Goal: Task Accomplishment & Management: Manage account settings

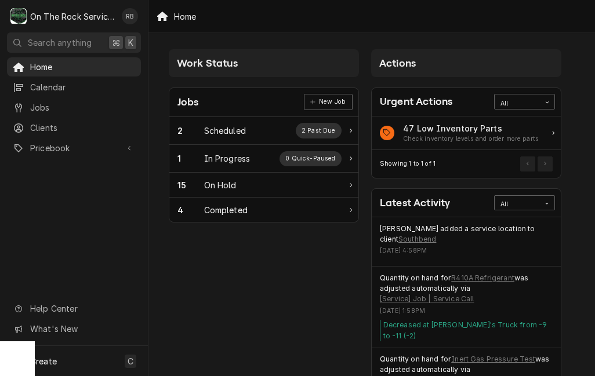
click at [210, 154] on div "In Progress" at bounding box center [227, 158] width 46 height 12
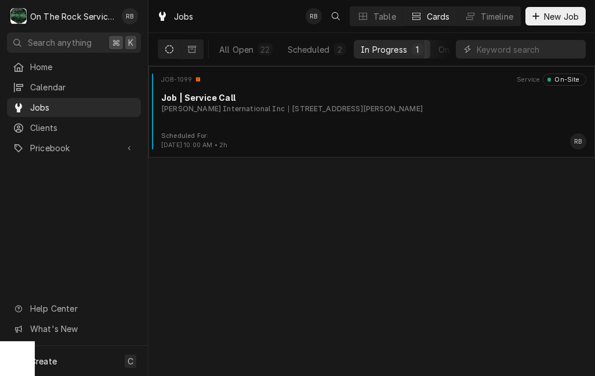
click at [288, 114] on div "490 Haywood Rd, Greenville, SC 29607" at bounding box center [355, 109] width 135 height 10
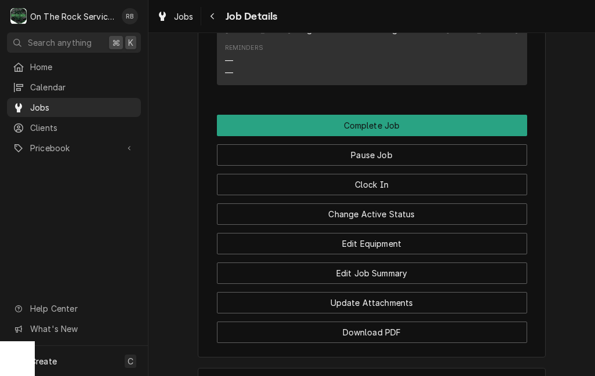
scroll to position [1274, 0]
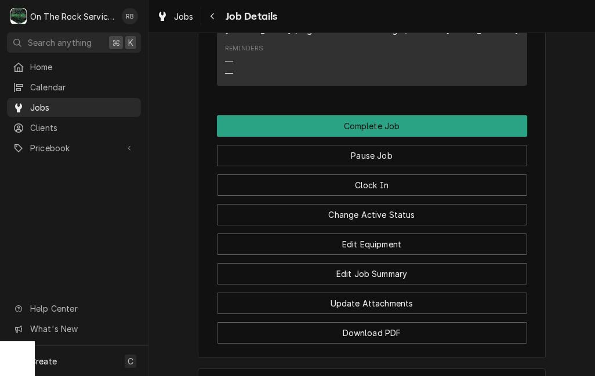
click at [471, 276] on button "Edit Job Summary" at bounding box center [372, 273] width 310 height 21
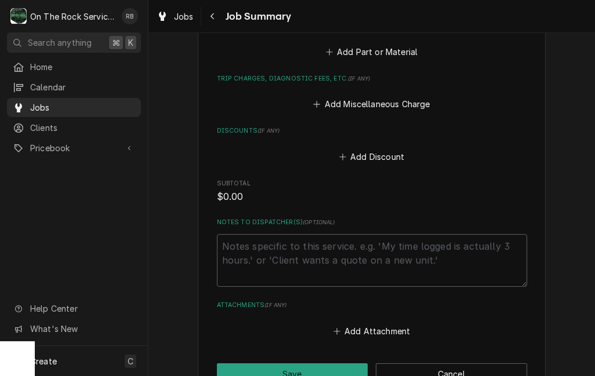
scroll to position [511, 0]
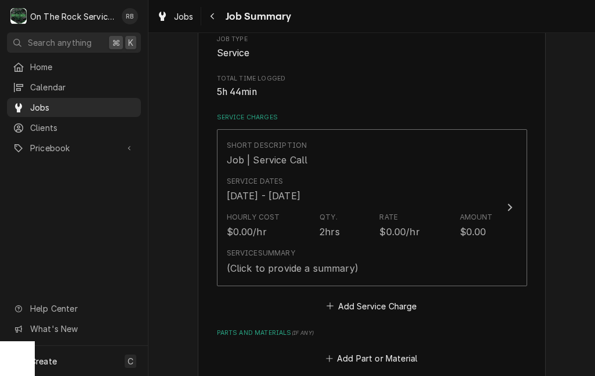
click at [495, 222] on button "Short Description Job | Service Call Service Dates Sep 25, 2025 - Sep 30, 2025 …" at bounding box center [372, 207] width 310 height 157
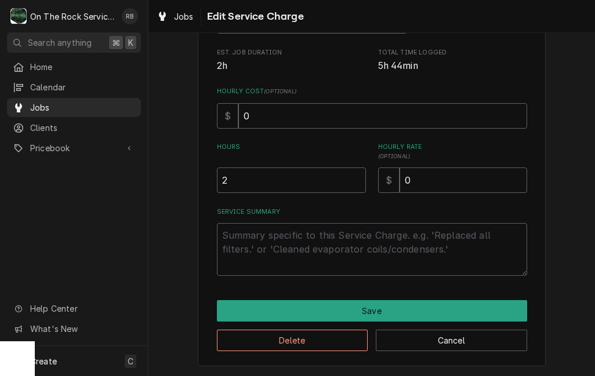
scroll to position [213, 0]
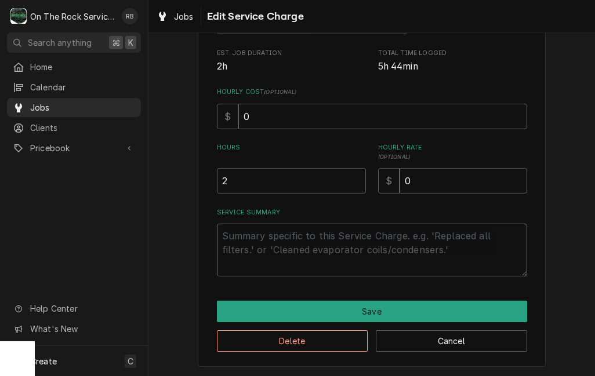
click at [483, 239] on textarea "Service Summary" at bounding box center [372, 250] width 310 height 53
type textarea "x"
type textarea "9"
type textarea "x"
type textarea "9/"
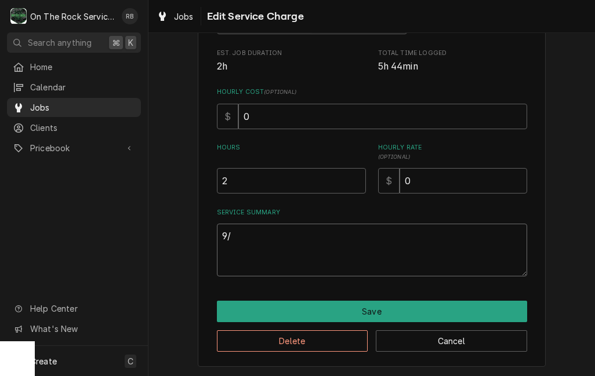
type textarea "x"
type textarea "9/3"
type textarea "x"
type textarea "9/30"
type textarea "x"
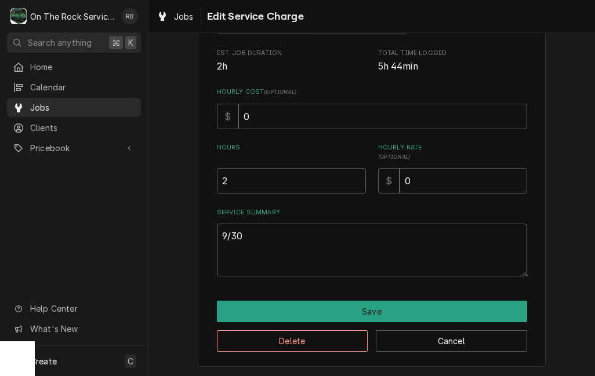
type textarea "9/30/"
type textarea "x"
type textarea "9/30/2"
type textarea "x"
type textarea "9/30/25"
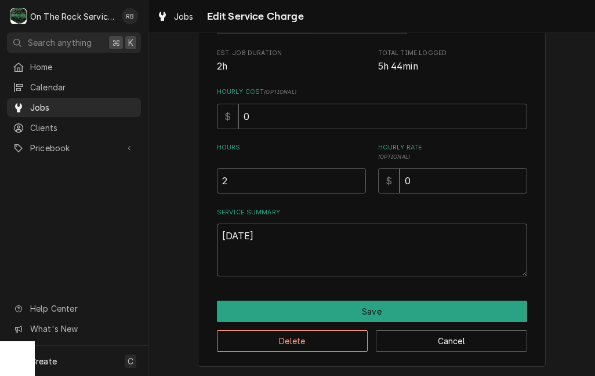
type textarea "x"
type textarea "9/30/25"
type textarea "x"
type textarea "9/30/25"
type textarea "x"
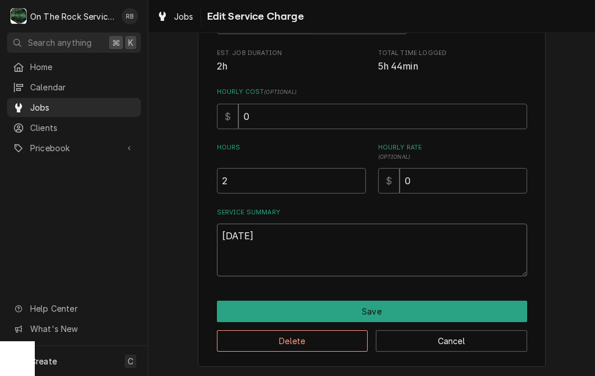
type textarea "9/30/25 R"
type textarea "x"
type textarea "9/30/25 Ra"
type textarea "x"
type textarea "9/30/25 Ray"
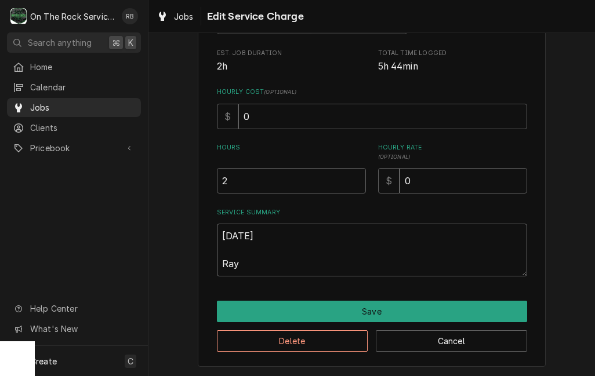
type textarea "x"
type textarea "9/30/25 Ray"
type textarea "x"
type textarea "9/30/25 Ray a"
type textarea "x"
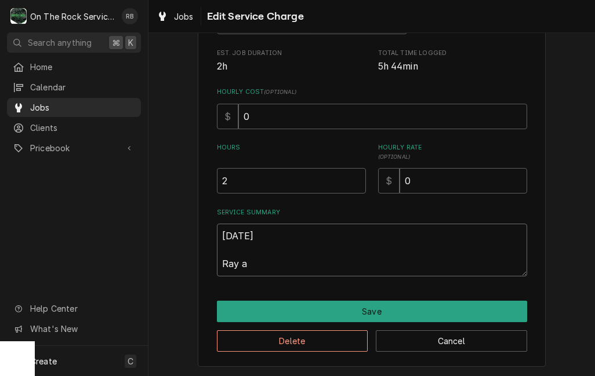
type textarea "9/30/25 Ray an"
type textarea "x"
type textarea "9/30/25 Ray and"
type textarea "x"
type textarea "9/30/25 Ray and i"
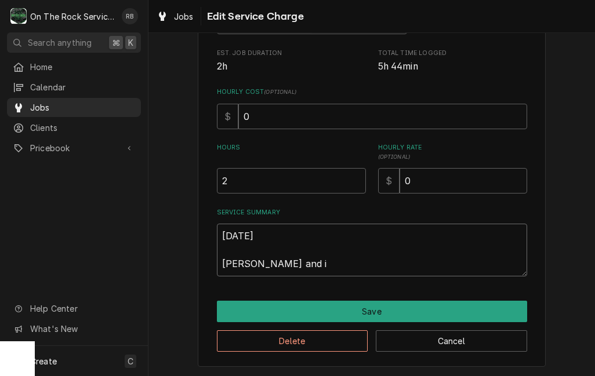
type textarea "x"
type textarea "9/30/25 Ray and iz"
type textarea "x"
type textarea "9/30/25 Ray and izz"
type textarea "x"
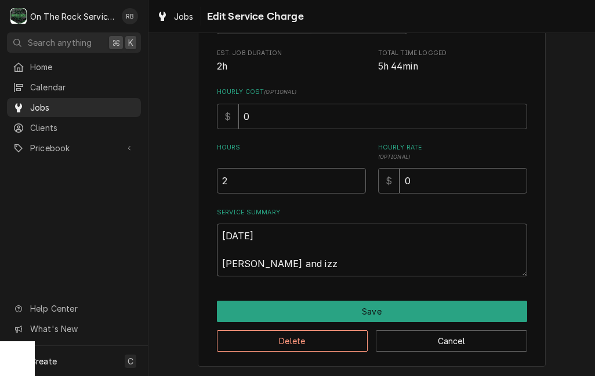
type textarea "9/30/25 Ray and izzy"
type textarea "x"
type textarea "9/30/25 Ray and Izzy"
type textarea "x"
type textarea "9/30/25 Ray and Izzy"
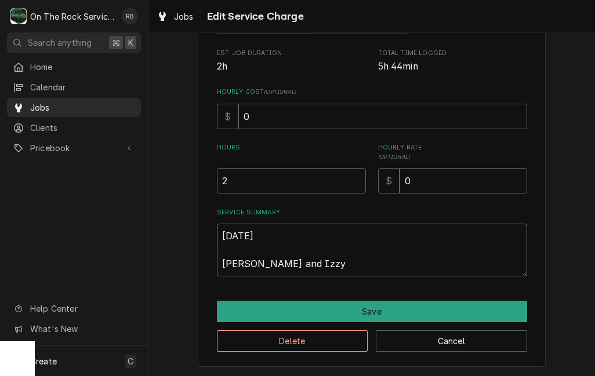
type textarea "x"
type textarea "9/30/25 Ray and Izzy p"
type textarea "x"
type textarea "9/30/25 Ray and Izzy pr"
type textarea "x"
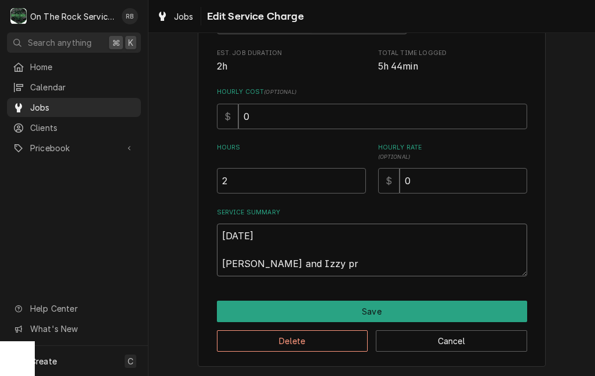
type textarea "9/30/25 Ray and Izzy pro"
type textarea "x"
type textarea "9/30/25 Ray and Izzy prov"
type textarea "x"
type textarea "9/30/25 Ray and Izzy provi"
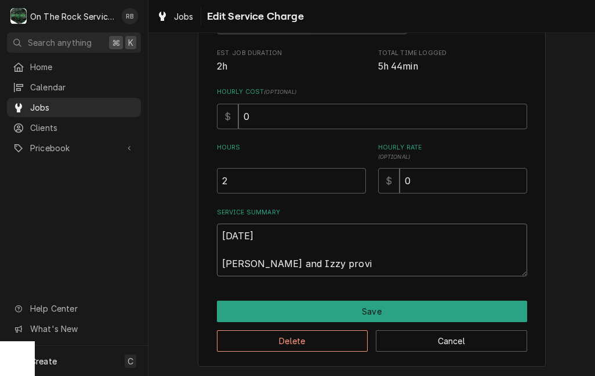
type textarea "x"
type textarea "9/30/25 Ray and Izzy provie"
type textarea "x"
type textarea "9/30/25 Ray and Izzy provied"
type textarea "x"
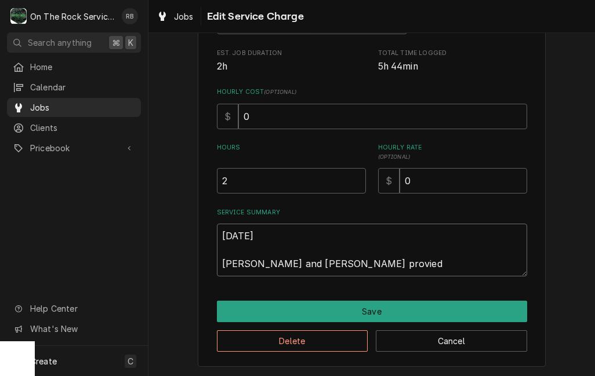
type textarea "9/30/25 Ray and Izzy proviede"
type textarea "x"
type textarea "9/30/25 Ray and Izzy provieded"
type textarea "x"
type textarea "9/30/25 Ray and Izzy provided"
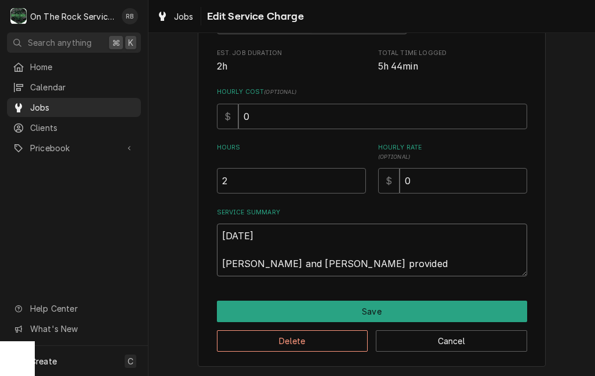
type textarea "x"
type textarea "9/30/25 Ray and Izzy provided"
type textarea "x"
type textarea "9/30/25 Ray and Izzy provided s"
type textarea "x"
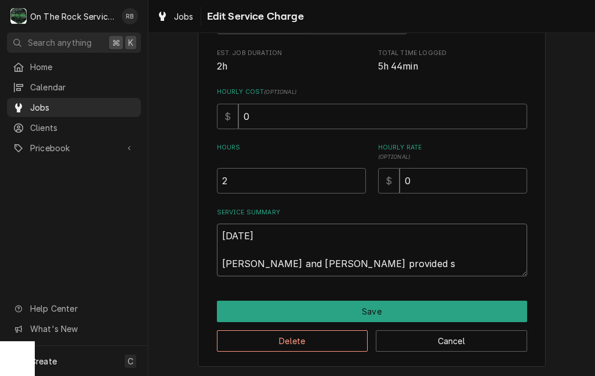
type textarea "9/30/25 Ray and Izzy provided se"
type textarea "x"
type textarea "9/30/25 Ray and Izzy provided ser"
type textarea "x"
type textarea "9/30/25 Ray and Izzy provided serv"
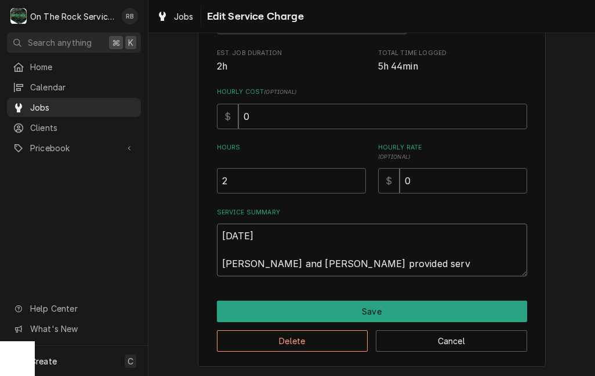
type textarea "x"
type textarea "9/30/25 Ray and Izzy provided servi"
type textarea "x"
type textarea "9/30/25 Ray and Izzy provided servic"
type textarea "x"
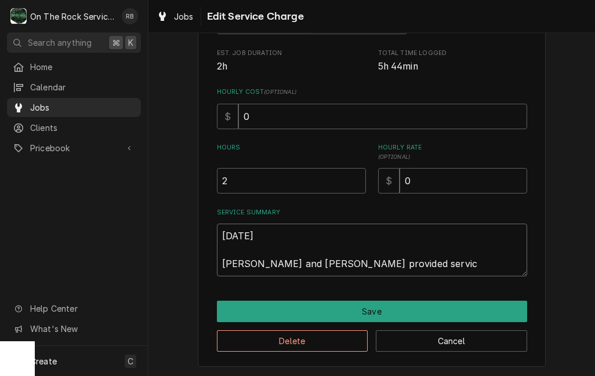
type textarea "9/30/25 Ray and Izzy provided service"
type textarea "x"
type textarea "9/30/25 Ray and Izzy provided service"
type textarea "x"
type textarea "9/30/25 Ray and Izzy provided service p"
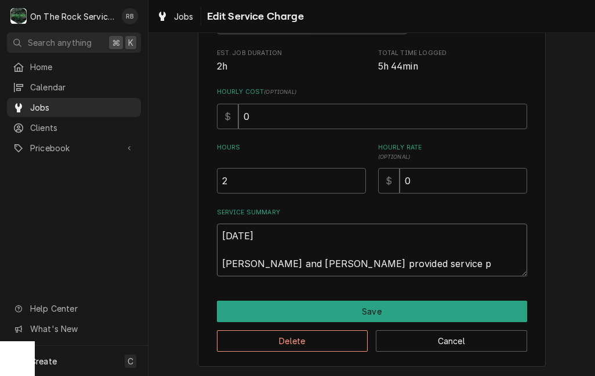
type textarea "x"
type textarea "9/30/25 Ray and Izzy provided service pa"
type textarea "x"
type textarea "9/30/25 Ray and Izzy provided service par"
type textarea "x"
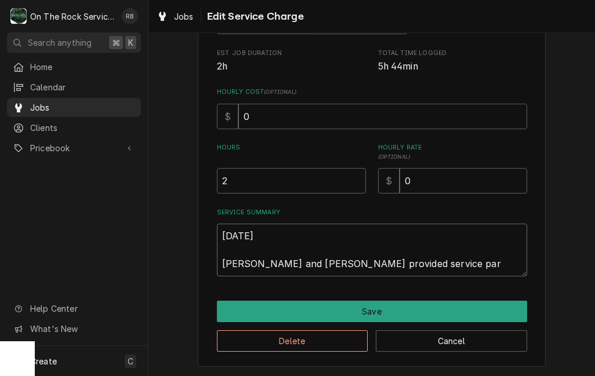
type textarea "9/30/25 Ray and Izzy provided service part"
type textarea "x"
type textarea "9/30/25 Ray and Izzy provided service parts"
type textarea "x"
type textarea "9/30/25 Ray and Izzy provided service parts"
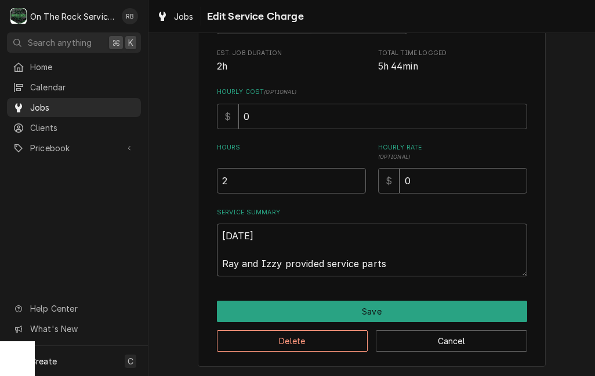
type textarea "x"
type textarea "9/30/25 Ray and Izzy provided service parts a"
type textarea "x"
type textarea "9/30/25 Ray and Izzy provided service parts an"
type textarea "x"
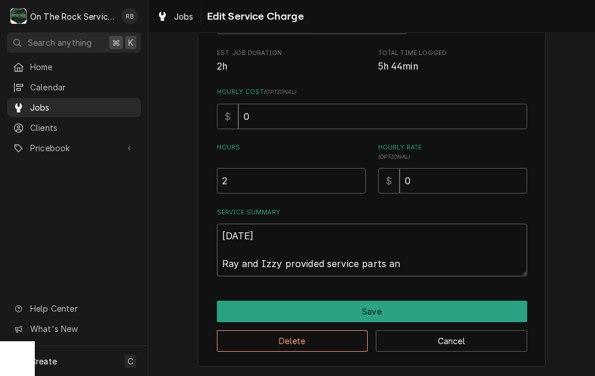
type textarea "9/30/25 Ray and Izzy provided service parts and"
type textarea "x"
type textarea "9/30/25 Ray and Izzy provided service parts and"
type textarea "x"
type textarea "9/30/25 Ray and Izzy provided service parts and l"
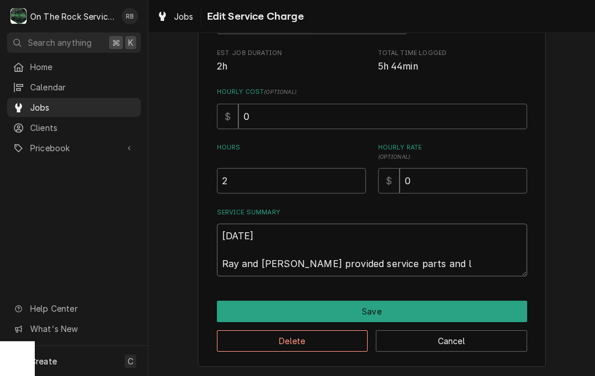
type textarea "x"
type textarea "9/30/25 Ray and Izzy provided service parts and la"
type textarea "x"
type textarea "9/30/25 Ray and Izzy provided service parts and lab"
type textarea "x"
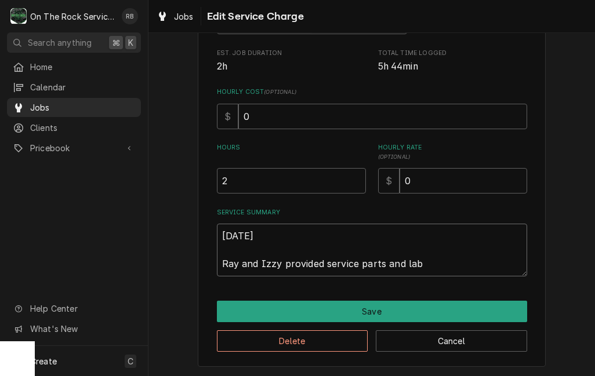
type textarea "9/30/25 Ray and Izzy provided service parts and labo"
type textarea "x"
type textarea "9/30/25 Ray and Izzy provided service parts and labor"
type textarea "x"
type textarea "9/30/25 Ray and Izzy provided service parts and labor"
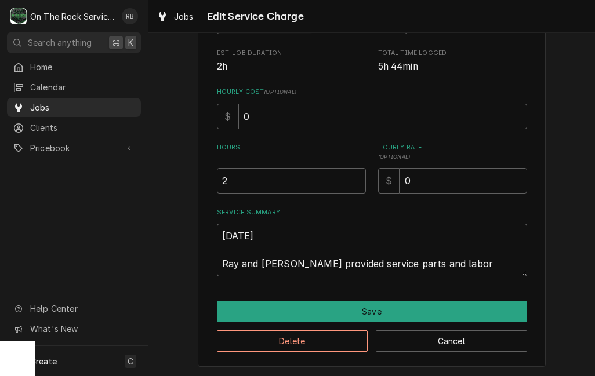
type textarea "x"
type textarea "9/30/25 Ray and Izzy provided service parts and labor t"
type textarea "x"
type textarea "9/30/25 Ray and Izzy provided service parts and labor to"
type textarea "x"
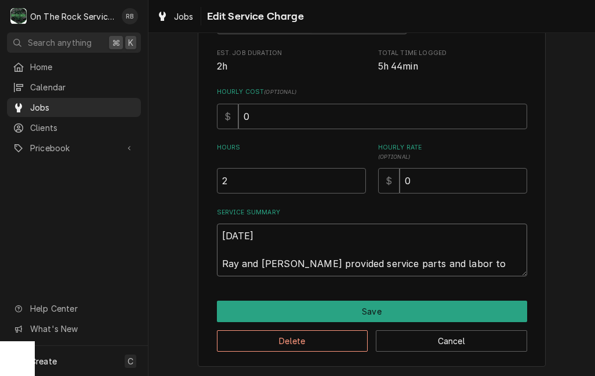
type textarea "9/30/25 Ray and Izzy provided service parts and labor to"
type textarea "x"
type textarea "9/30/25 Ray and Izzy provided service parts and labor to r"
type textarea "x"
type textarea "9/30/25 Ray and Izzy provided service parts and labor to ru"
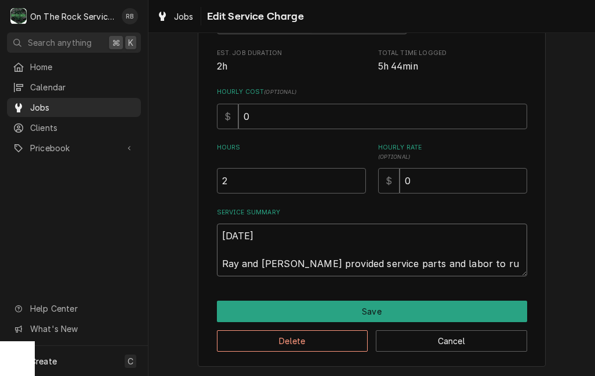
type textarea "x"
type textarea "9/30/25 Ray and Izzy provided service parts and labor to run"
type textarea "x"
type textarea "9/30/25 Ray and Izzy provided service parts and labor to run"
type textarea "x"
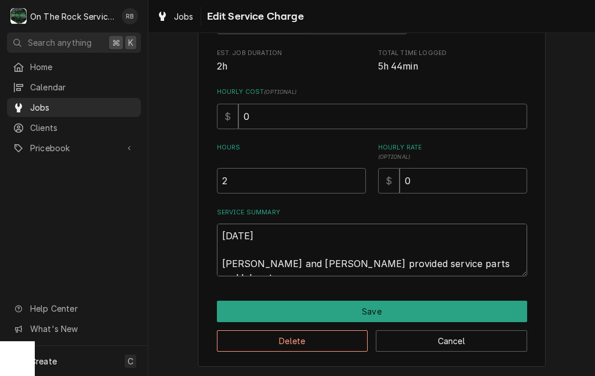
type textarea "9/30/25 Ray and Izzy provided service parts and labor to run f"
type textarea "x"
type textarea "9/30/25 Ray and Izzy provided service parts and labor to run fi"
type textarea "x"
type textarea "9/30/25 Ray and Izzy provided service parts and labor to run fir"
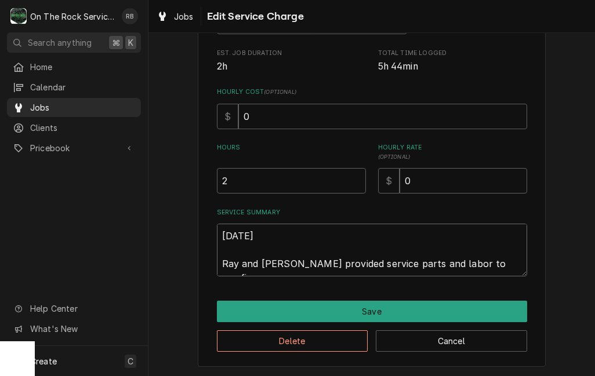
type textarea "x"
type textarea "9/30/25 Ray and Izzy provided service parts and labor to run fire"
type textarea "x"
type textarea "9/30/25 Ray and Izzy provided service parts and labor to run fire"
type textarea "x"
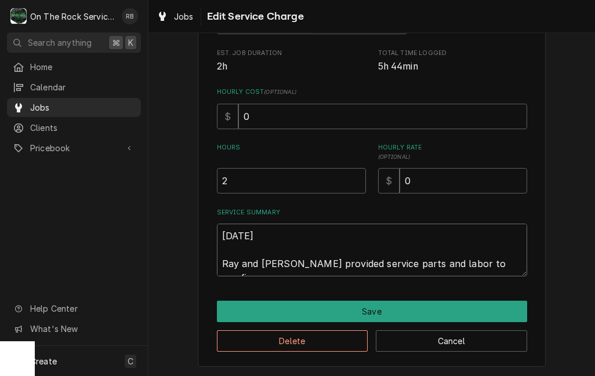
type textarea "9/30/25 Ray and Izzy provided service parts and labor to run fire w"
type textarea "x"
type textarea "9/30/25 Ray and Izzy provided service parts and labor to run fire wi"
type textarea "x"
type textarea "9/30/25 Ray and Izzy provided service parts and labor to run fire wir"
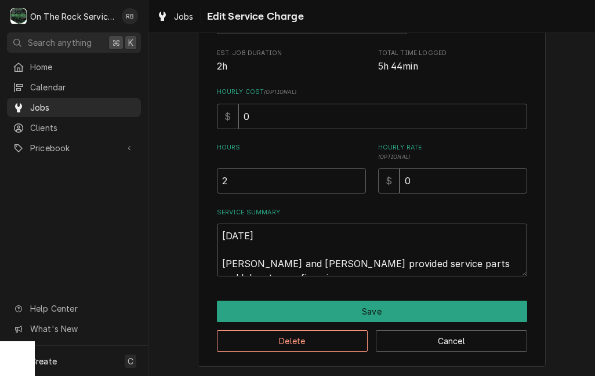
type textarea "x"
type textarea "9/30/25 Ray and Izzy provided service parts and labor to run fire wire"
type textarea "x"
type textarea "9/30/25 Ray and Izzy provided service parts and labor to run fire wire"
type textarea "x"
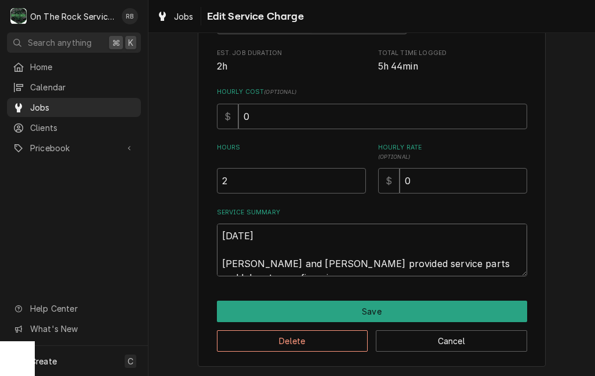
type textarea "9/30/25 Ray and Izzy provided service parts and labor to run fire wire i"
type textarea "x"
type textarea "9/30/25 Ray and Izzy provided service parts and labor to run fire wire in"
type textarea "x"
type textarea "9/30/25 Ray and Izzy provided service parts and labor to run fire wire in"
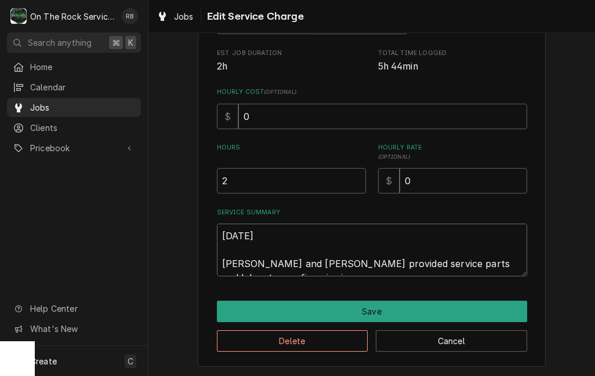
type textarea "x"
type textarea "9/30/25 Ray and Izzy provided service parts and labor to run fire wire in a"
type textarea "x"
type textarea "9/30/25 Ray and Izzy provided service parts and labor to run fire wire in al"
type textarea "x"
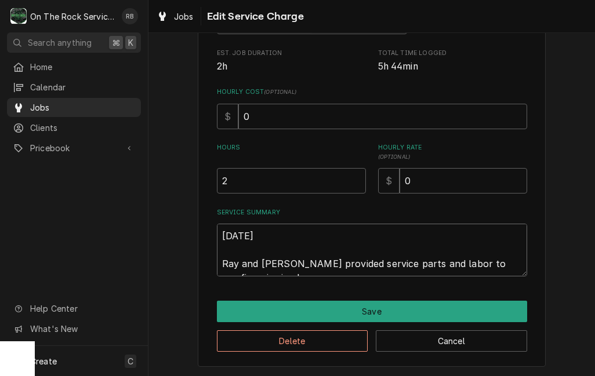
type textarea "9/30/25 Ray and Izzy provided service parts and labor to run fire wire in all"
type textarea "x"
type textarea "9/30/25 Ray and Izzy provided service parts and labor to run fire wire in all"
type textarea "x"
type textarea "9/30/25 Ray and Izzy provided service parts and labor to run fire wire in all 5"
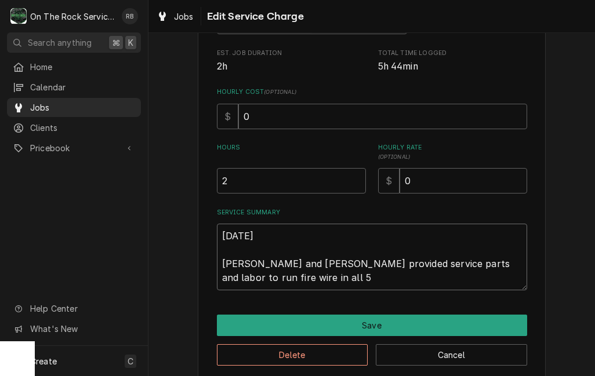
type textarea "x"
type textarea "9/30/25 Ray and Izzy provided service parts and labor to run fire wire in all 5"
type textarea "x"
type textarea "9/30/25 Ray and Izzy provided service parts and labor to run fire wire in all 5…"
type textarea "x"
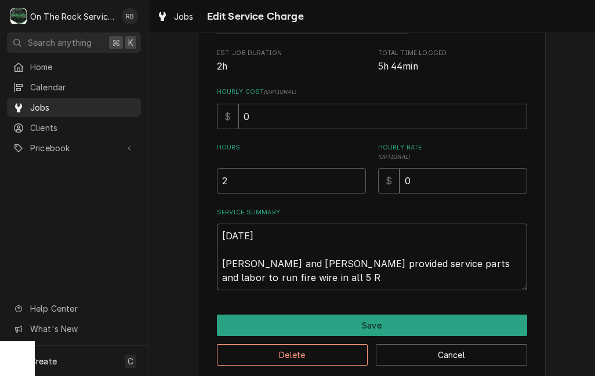
type textarea "9/30/25 Ray and Izzy provided service parts and labor to run fire wire in all 5…"
type textarea "x"
type textarea "9/30/25 Ray and Izzy provided service parts and labor to run fire wire in all 5…"
type textarea "x"
type textarea "9/30/25 Ray and Izzy provided service parts and labor to run fire wire in all 5…"
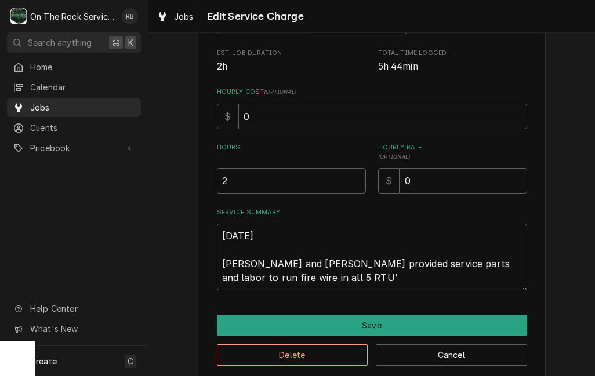
type textarea "x"
type textarea "9/30/25 Ray and Izzy provided service parts and labor to run fire wire in all 5…"
type textarea "x"
type textarea "9/30/25 Ray and Izzy provided service parts and labor to run fire wire in all 5…"
type textarea "x"
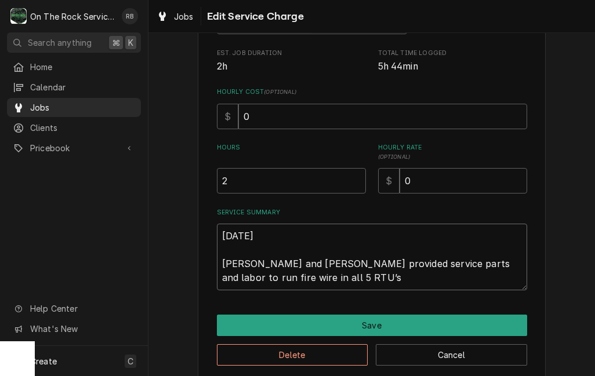
type textarea "9/30/25 Ray and Izzy provided service parts and labor to run fire wire in all 5…"
type textarea "x"
type textarea "9/30/25 Ray and Izzy provided service parts and labor to run fire wire in all 5…"
type textarea "x"
type textarea "9/30/25 Ray and Izzy provided service parts and labor to run fire wire in all 5…"
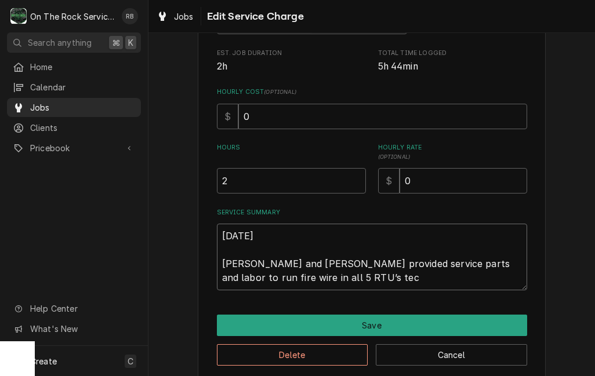
type textarea "x"
type textarea "9/30/25 Ray and Izzy provided service parts and labor to run fire wire in all 5…"
type textarea "x"
type textarea "9/30/25 Ray and Izzy provided service parts and labor to run fire wire in all 5…"
type textarea "x"
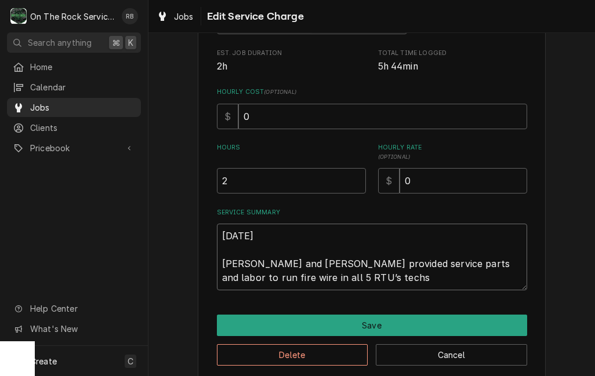
type textarea "9/30/25 Ray and Izzy provided service parts and labor to run fire wire in all 5…"
type textarea "x"
type textarea "9/30/25 Ray and Izzy provided service parts and labor to run fire wire in all 5…"
type textarea "x"
type textarea "9/30/25 Ray and Izzy provided service parts and labor to run fire wire in all 5…"
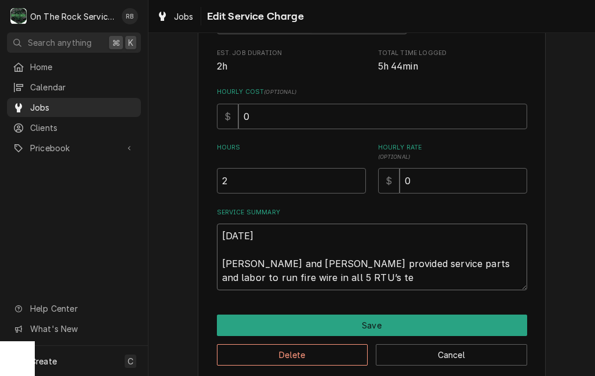
type textarea "x"
type textarea "9/30/25 Ray and Izzy provided service parts and labor to run fire wire in all 5…"
type textarea "x"
type textarea "9/30/25 Ray and Izzy provided service parts and labor to run fire wire in all 5…"
type textarea "x"
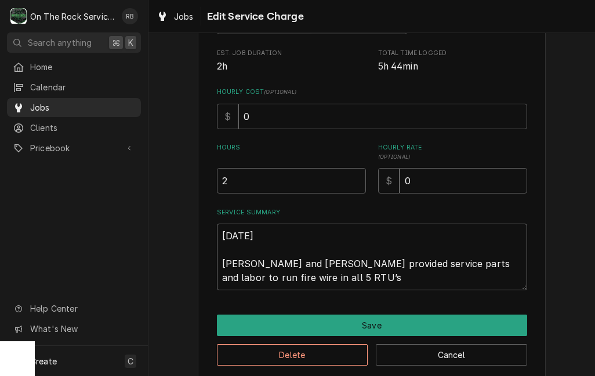
type textarea "9/30/25 Ray and Izzy provided service parts and labor to run fire wire in all 5…"
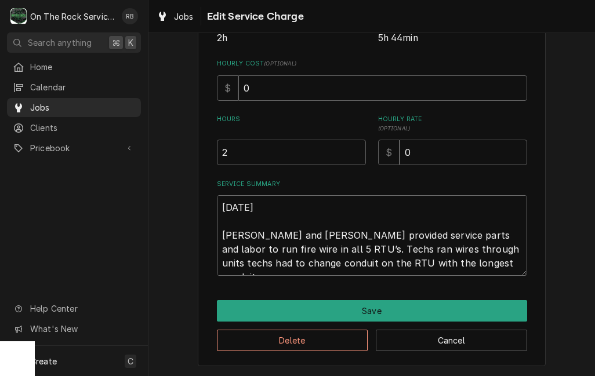
scroll to position [241, 0]
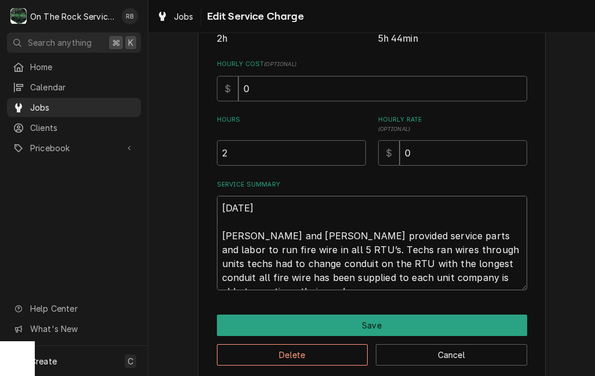
click at [319, 273] on textarea "9/30/25 Ray and Izzy provided service parts and labor to run fire wire in all 5…" at bounding box center [372, 243] width 310 height 95
click at [506, 276] on textarea "9/30/25 Ray and Izzy provided service parts and labor to run fire wire in all 5…" at bounding box center [372, 243] width 310 height 95
click at [508, 271] on textarea "9/30/25 Ray and Izzy provided service parts and labor to run fire wire in all 5…" at bounding box center [372, 243] width 310 height 95
click at [316, 279] on textarea "9/30/25 Ray and Izzy provided service parts and labor to run fire wire in all 5…" at bounding box center [372, 243] width 310 height 95
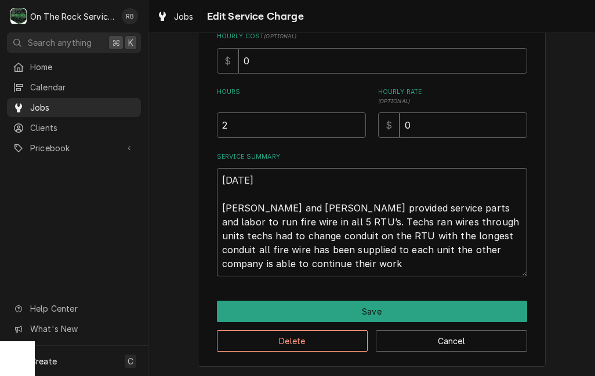
scroll to position [269, 0]
click at [225, 206] on textarea "[DATE] [PERSON_NAME] and [PERSON_NAME] provided service parts and labor to run …" at bounding box center [372, 222] width 310 height 108
click at [246, 220] on textarea "[DATE] [PERSON_NAME] and [PERSON_NAME] provided service parts and labor to run …" at bounding box center [372, 222] width 310 height 108
click at [306, 122] on input "2" at bounding box center [291, 125] width 149 height 26
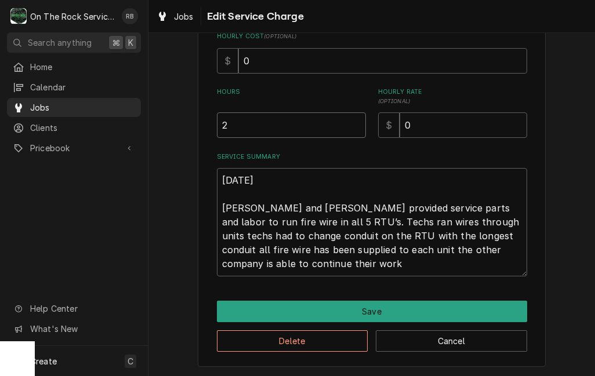
click at [308, 125] on input "2" at bounding box center [291, 125] width 149 height 26
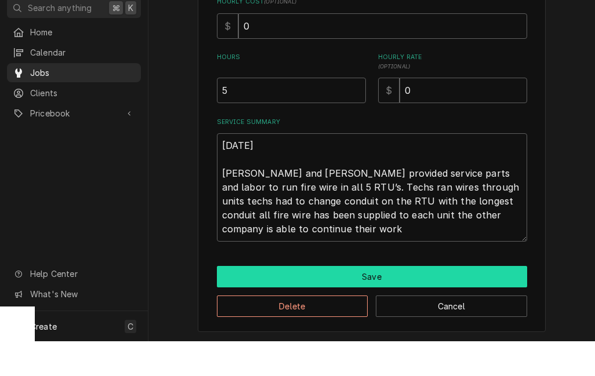
click at [475, 301] on button "Save" at bounding box center [372, 311] width 310 height 21
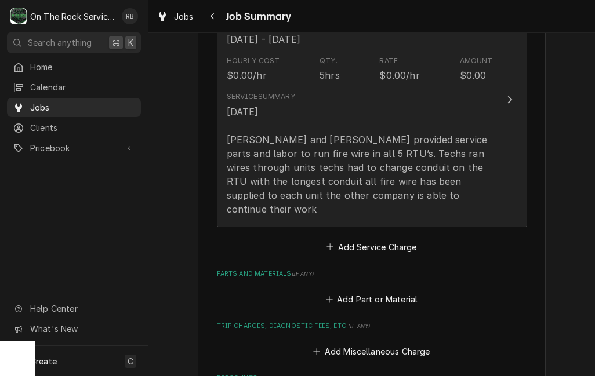
click at [477, 148] on div "[DATE] [PERSON_NAME] and [PERSON_NAME] provided service parts and labor to run …" at bounding box center [360, 160] width 266 height 111
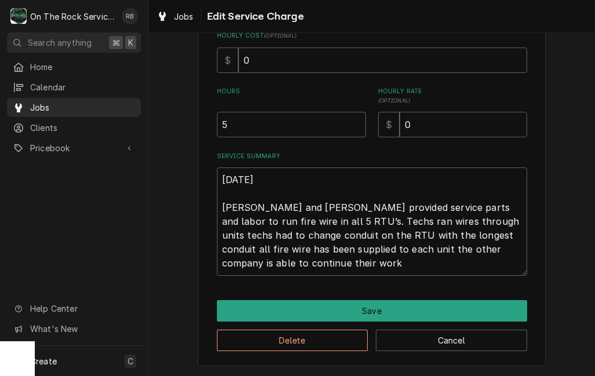
scroll to position [269, 0]
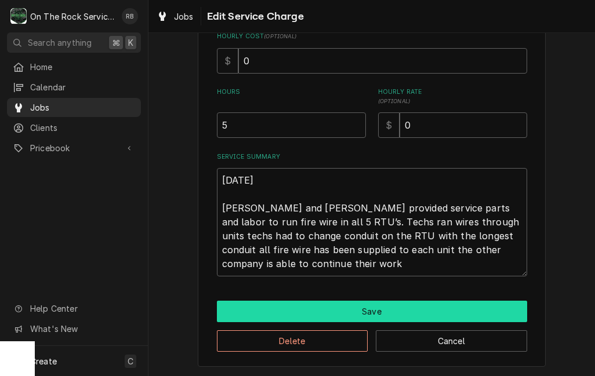
click at [440, 308] on button "Save" at bounding box center [372, 311] width 310 height 21
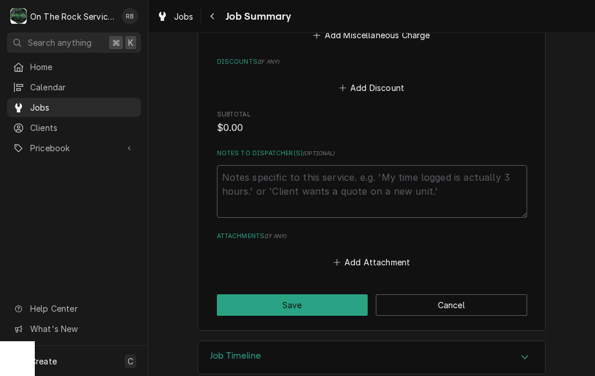
scroll to position [674, 0]
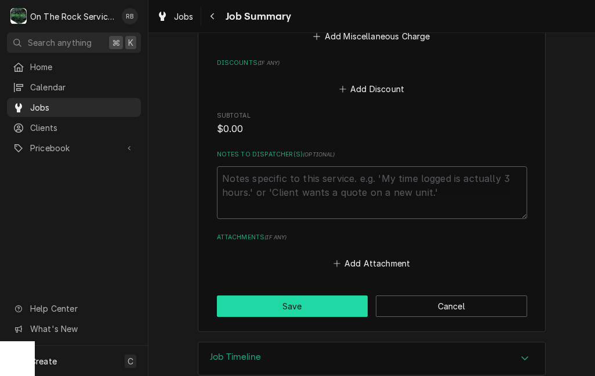
click at [341, 296] on button "Save" at bounding box center [292, 306] width 151 height 21
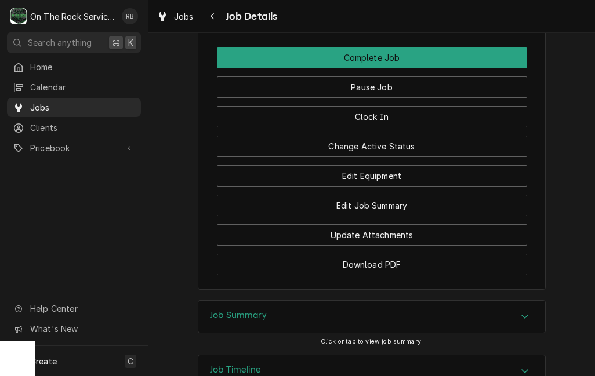
scroll to position [1453, 0]
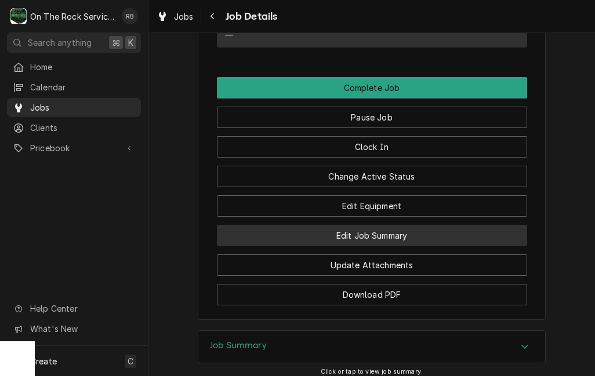
click at [449, 239] on button "Edit Job Summary" at bounding box center [372, 235] width 310 height 21
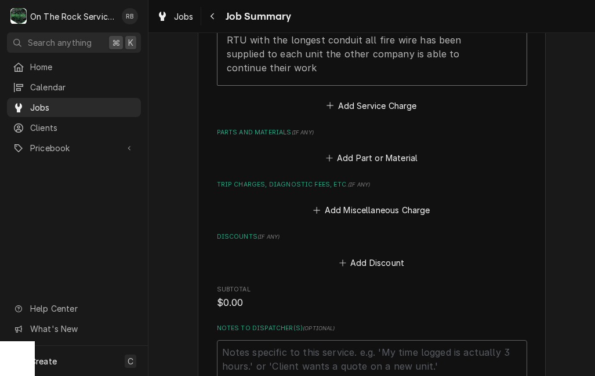
scroll to position [481, 0]
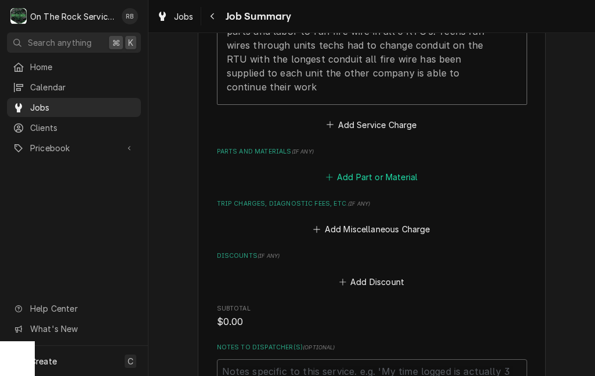
click at [401, 169] on button "Add Part or Material" at bounding box center [372, 177] width 96 height 16
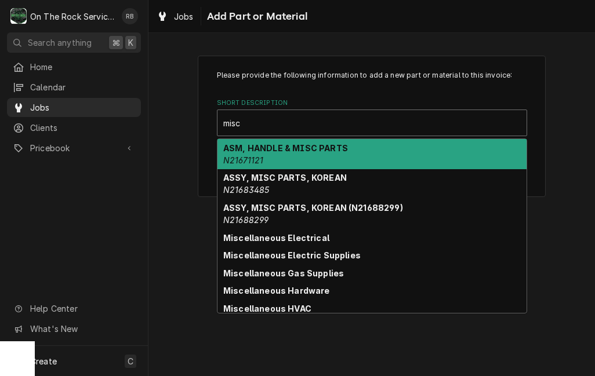
click at [379, 257] on div "Miscellaneous Electric Supplies" at bounding box center [371, 255] width 309 height 18
type input "misc"
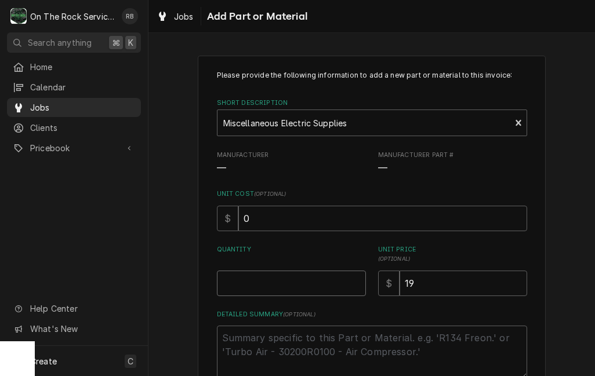
click at [355, 278] on input "Quantity" at bounding box center [291, 284] width 149 height 26
type textarea "x"
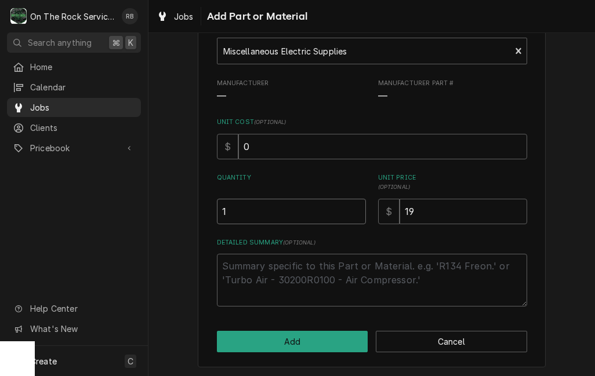
scroll to position [71, 0]
type input "1"
click at [481, 208] on input "19" at bounding box center [463, 212] width 128 height 26
type textarea "x"
type input "1"
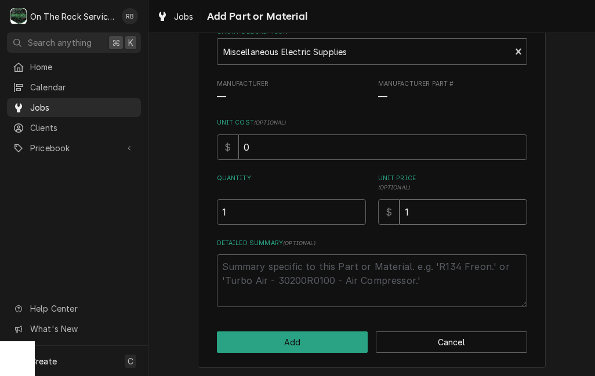
type textarea "x"
type input "8"
type textarea "x"
type input "89"
type textarea "x"
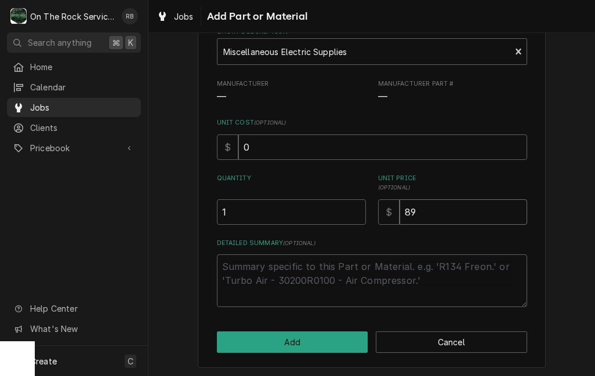
type input "891"
type textarea "x"
type input "89"
type textarea "x"
type input "8"
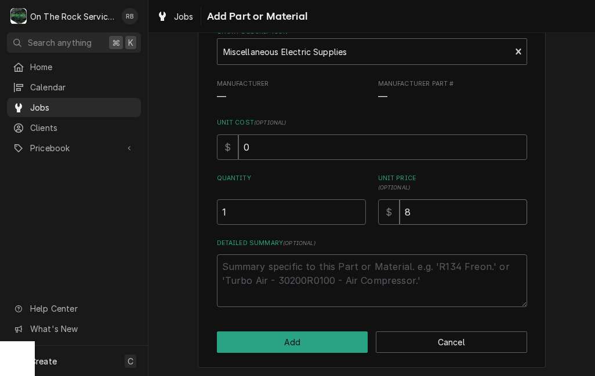
type textarea "x"
type input "81"
type textarea "x"
type input "8"
type textarea "x"
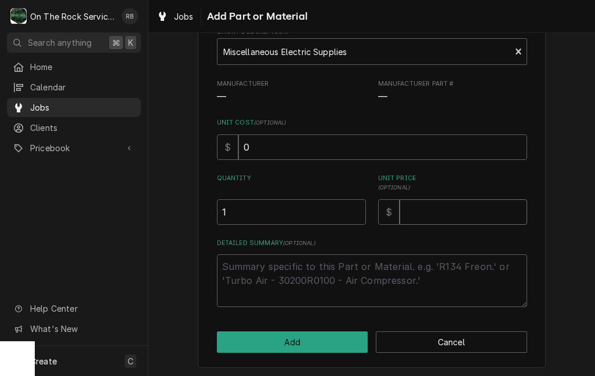
type textarea "x"
type input "9"
type textarea "x"
type input "90"
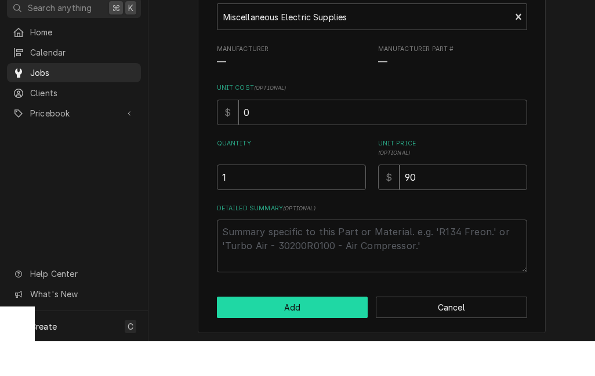
click at [308, 332] on button "Add" at bounding box center [292, 342] width 151 height 21
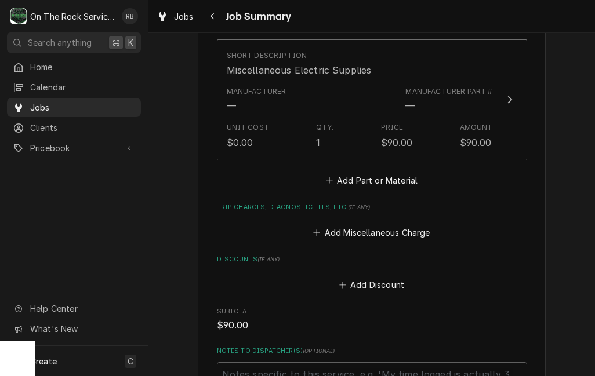
scroll to position [603, 0]
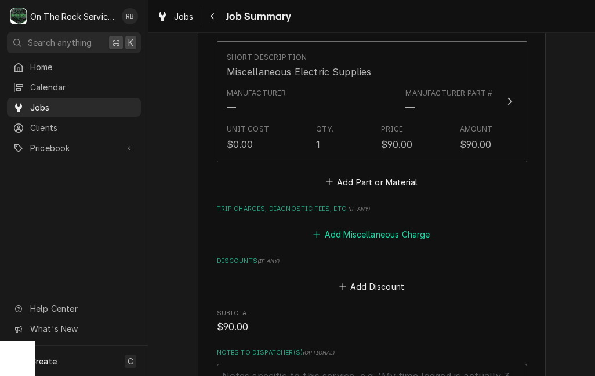
click at [330, 227] on button "Add Miscellaneous Charge" at bounding box center [371, 235] width 121 height 16
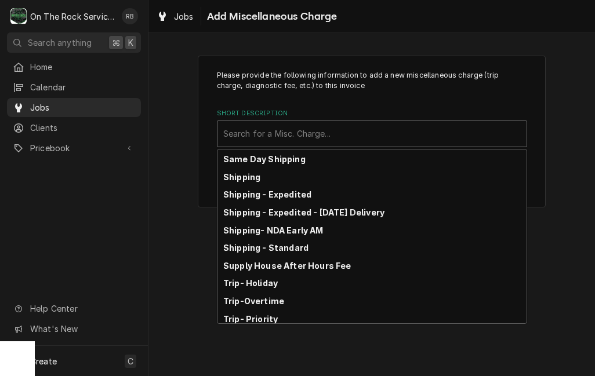
scroll to position [154, 0]
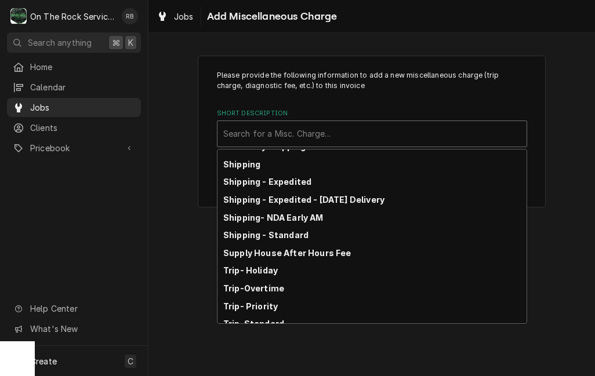
click at [282, 237] on strong "Shipping - Standard" at bounding box center [265, 235] width 85 height 10
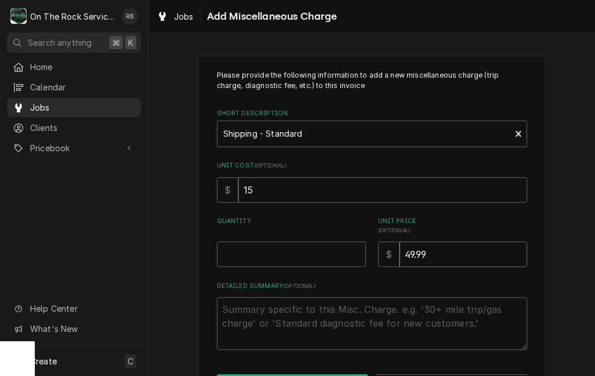
click at [444, 252] on input "49.99" at bounding box center [463, 255] width 128 height 26
type textarea "x"
type input "49.9"
type textarea "x"
type input "49"
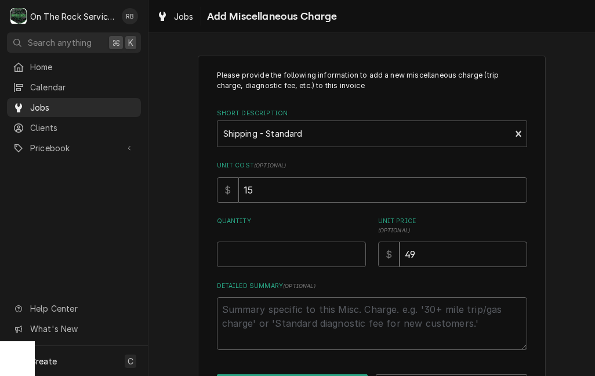
type textarea "x"
type input "4"
type textarea "x"
type input "6"
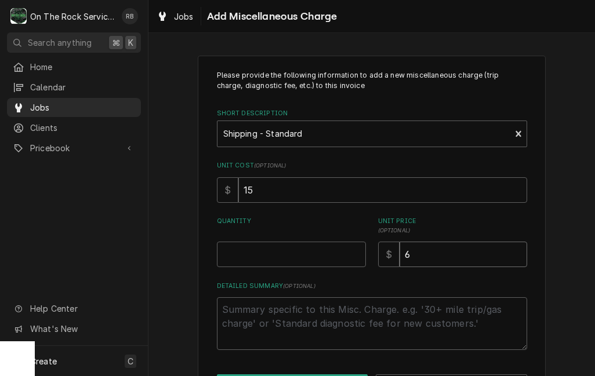
type textarea "x"
type input "65"
click at [244, 250] on input "Quantity" at bounding box center [291, 255] width 149 height 26
type textarea "x"
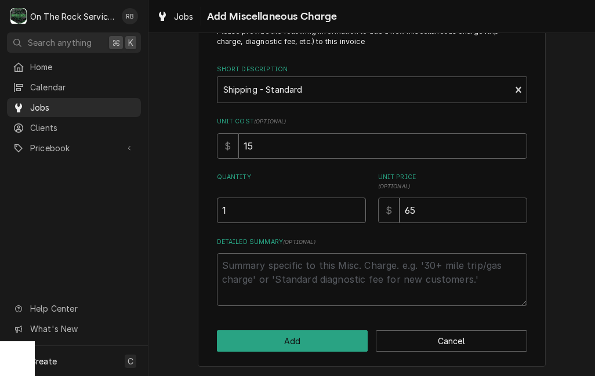
scroll to position [43, 0]
type input "1"
click at [565, 203] on div "Please provide the following information to add a new miscellaneous charge (tri…" at bounding box center [371, 190] width 446 height 376
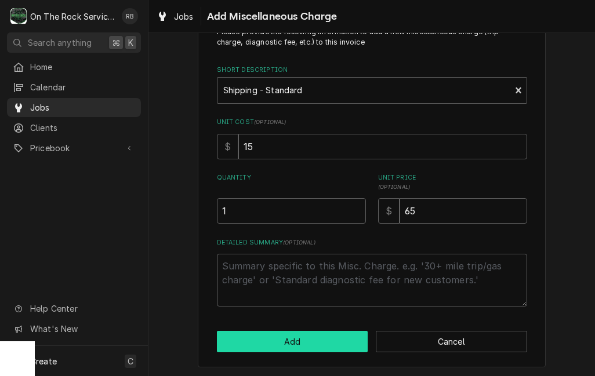
click at [297, 342] on button "Add" at bounding box center [292, 341] width 151 height 21
type textarea "x"
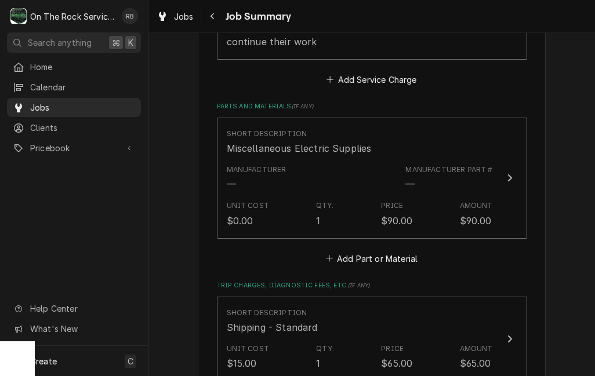
scroll to position [553, 0]
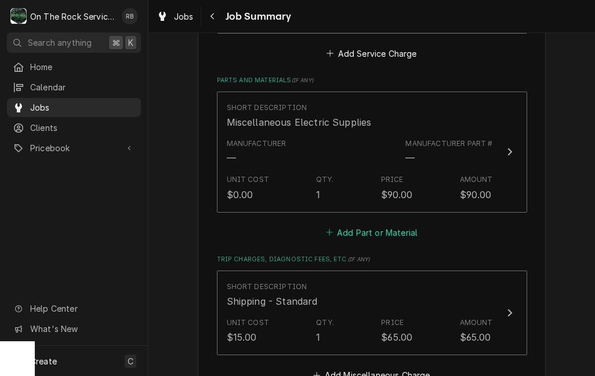
click at [342, 224] on button "Add Part or Material" at bounding box center [372, 232] width 96 height 16
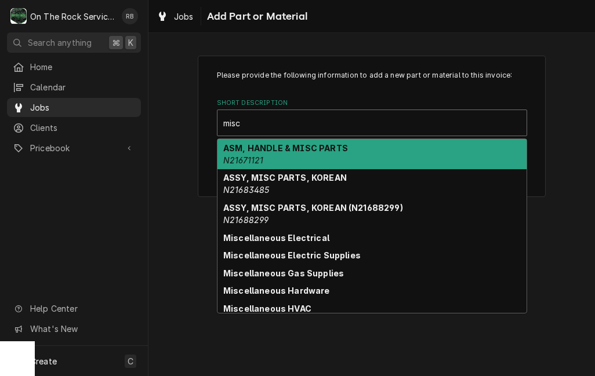
click at [348, 255] on strong "Miscellaneous Electric Supplies" at bounding box center [291, 255] width 137 height 10
type input "misc"
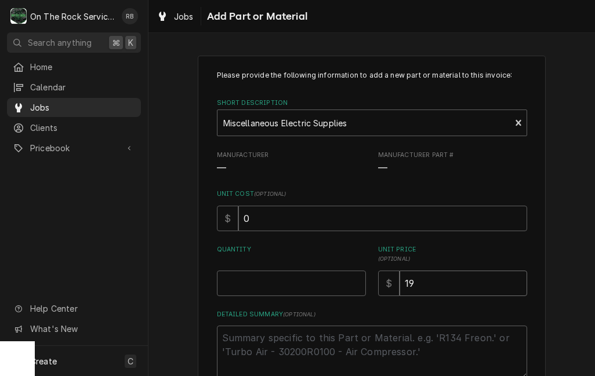
click at [441, 283] on input "19" at bounding box center [463, 284] width 128 height 26
type textarea "x"
type input "1"
type textarea "x"
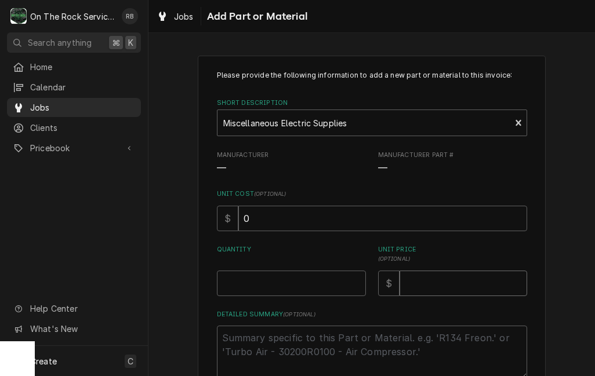
type input "2"
type textarea "x"
type input "23"
type textarea "x"
type input "235"
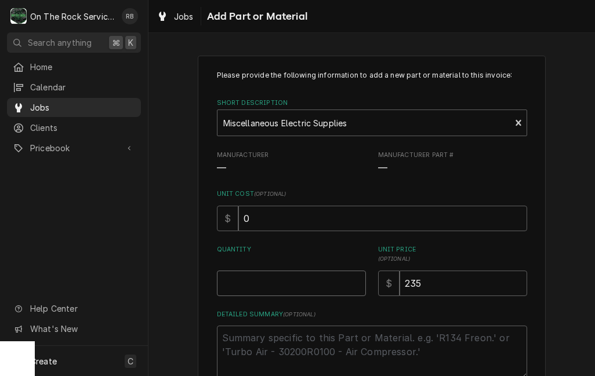
click at [240, 275] on input "Quantity" at bounding box center [291, 284] width 149 height 26
type textarea "x"
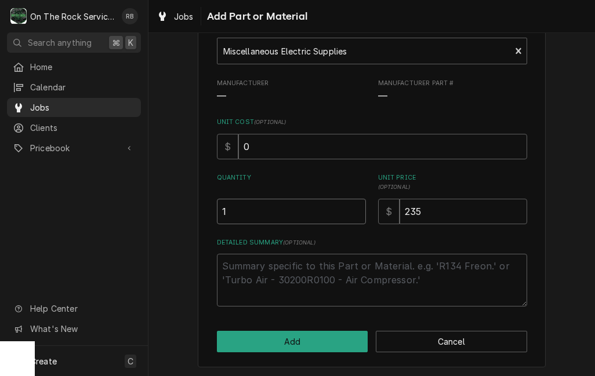
scroll to position [71, 0]
type input "1"
click at [566, 228] on div "Please provide the following information to add a new part or material to this …" at bounding box center [371, 176] width 446 height 404
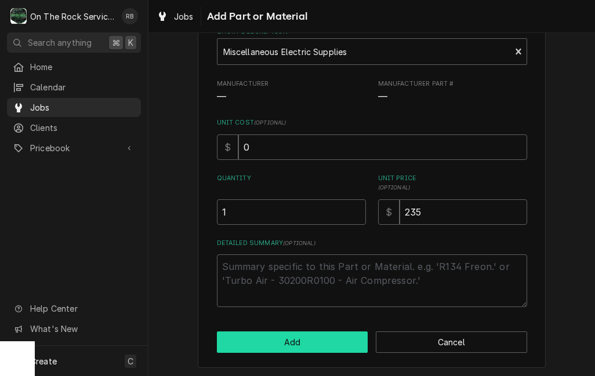
click at [297, 342] on button "Add" at bounding box center [292, 342] width 151 height 21
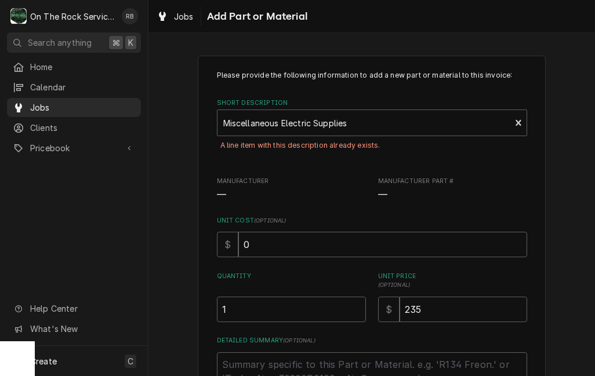
scroll to position [0, 0]
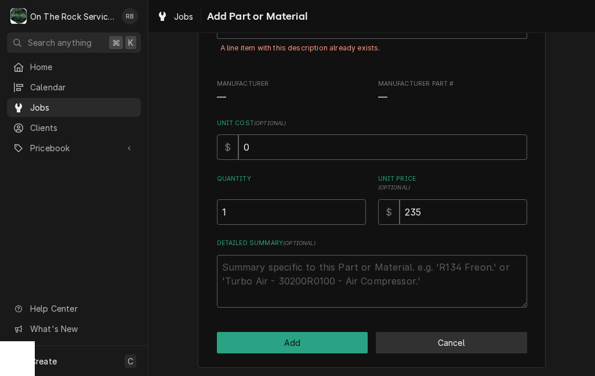
click at [490, 333] on button "Cancel" at bounding box center [451, 342] width 151 height 21
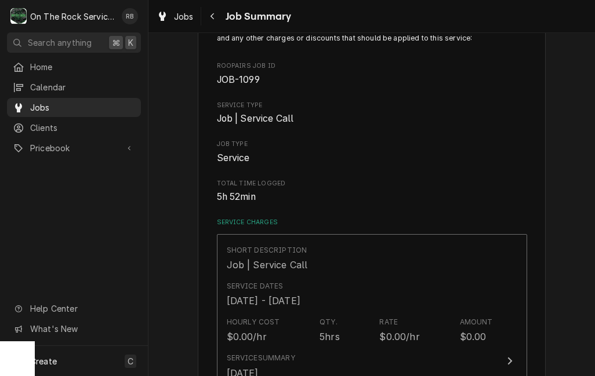
scroll to position [553, 0]
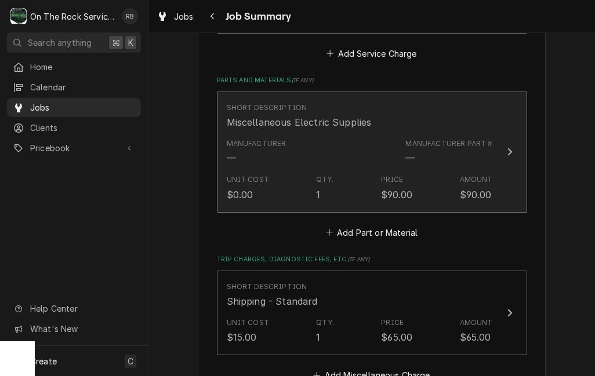
click at [508, 148] on icon "Update Line Item" at bounding box center [509, 152] width 5 height 8
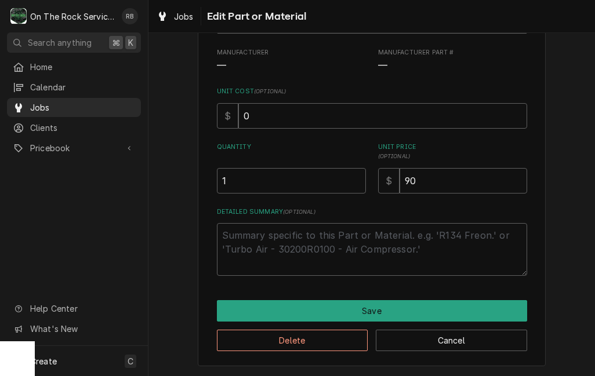
scroll to position [101, 0]
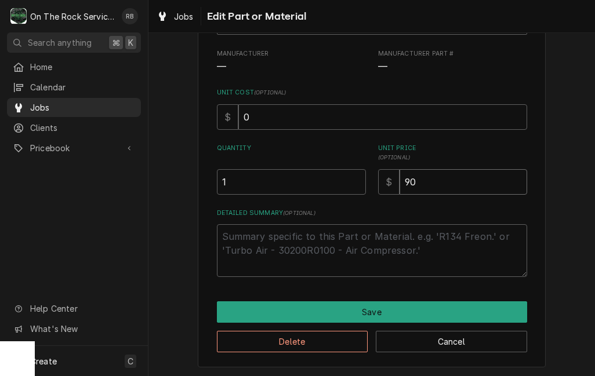
click at [436, 180] on input "90" at bounding box center [463, 182] width 128 height 26
type textarea "x"
type input "9"
type textarea "x"
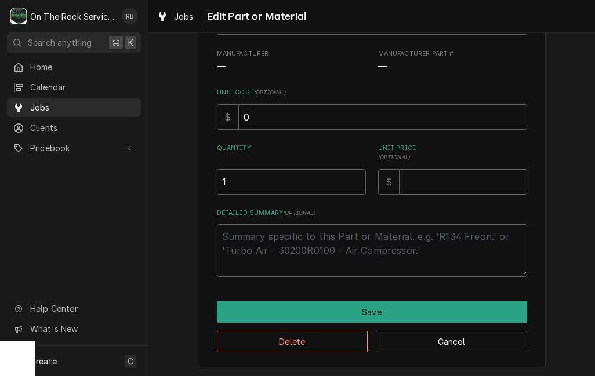
type input "3"
type textarea "x"
type input "32"
type textarea "x"
type input "325"
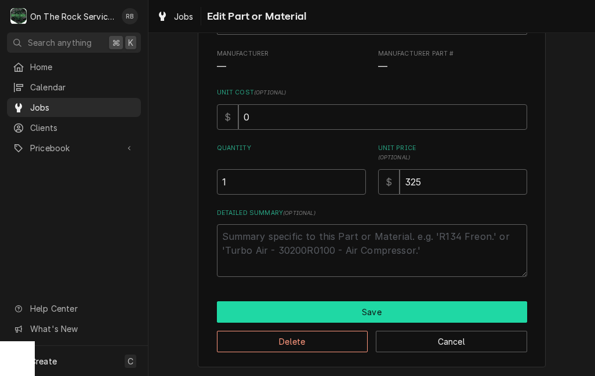
click at [476, 308] on button "Save" at bounding box center [372, 312] width 310 height 21
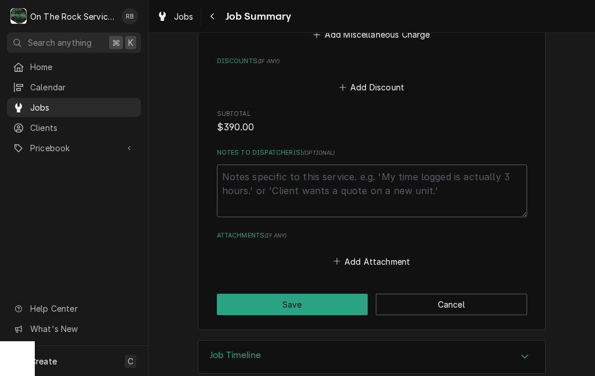
scroll to position [893, 0]
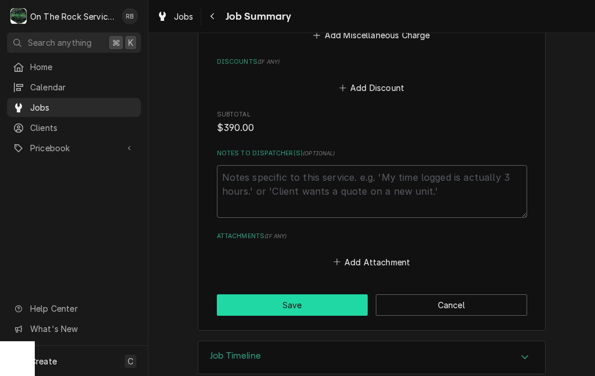
click at [307, 295] on button "Save" at bounding box center [292, 305] width 151 height 21
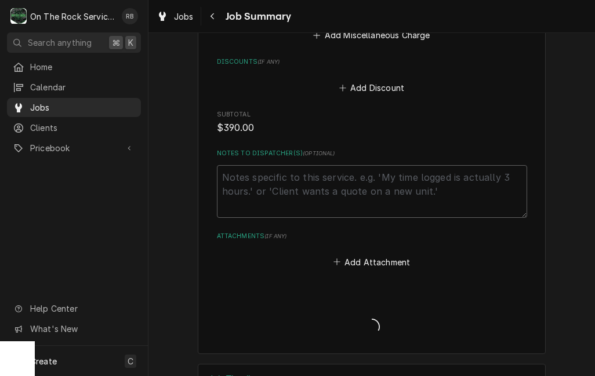
type textarea "x"
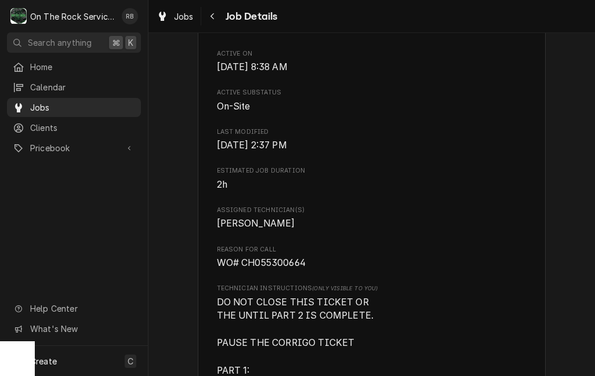
scroll to position [580, 0]
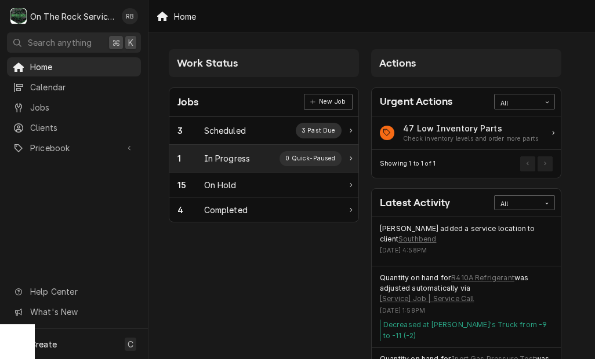
click at [224, 154] on div "In Progress" at bounding box center [227, 158] width 46 height 12
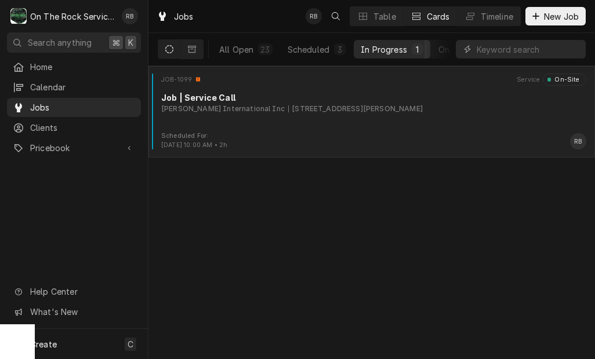
click at [428, 117] on div "JOB-1099 Service On-Site Job | Service Call [PERSON_NAME] International Inc [ST…" at bounding box center [371, 103] width 437 height 58
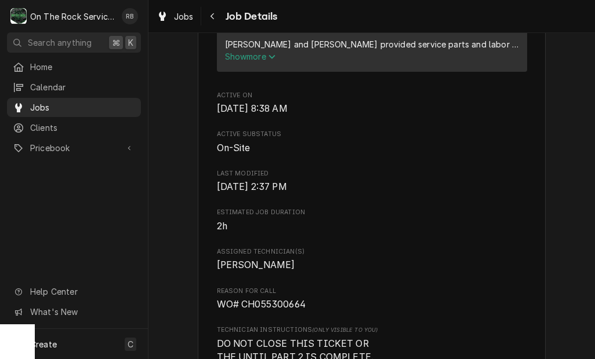
scroll to position [546, 0]
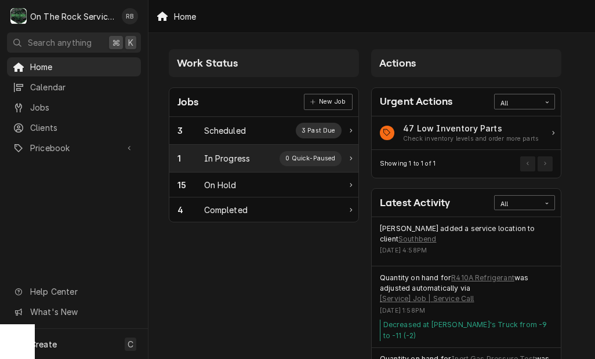
click at [217, 159] on div "In Progress" at bounding box center [227, 158] width 46 height 12
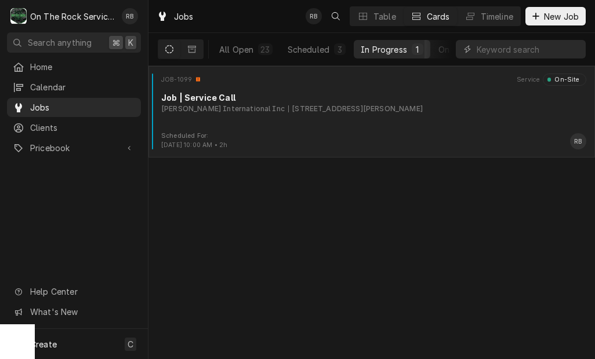
click at [264, 96] on div "Job | Service Call" at bounding box center [373, 98] width 425 height 12
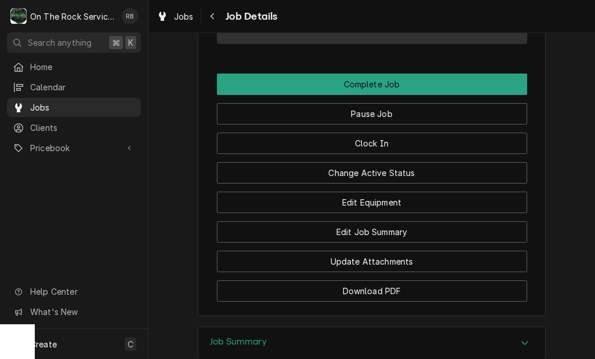
scroll to position [1456, 0]
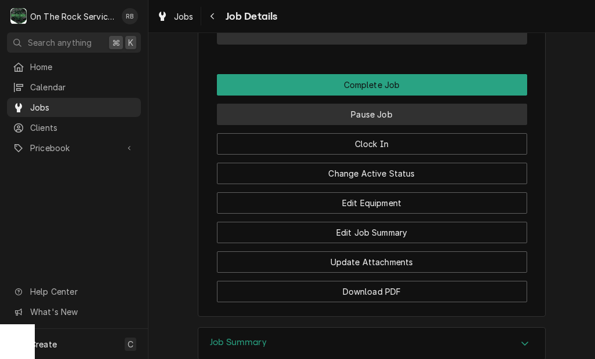
click at [417, 116] on button "Pause Job" at bounding box center [372, 114] width 310 height 21
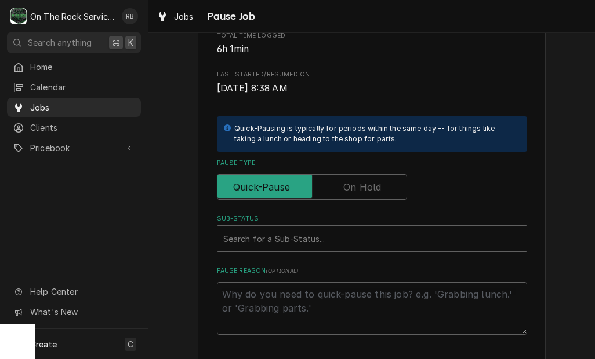
scroll to position [201, 0]
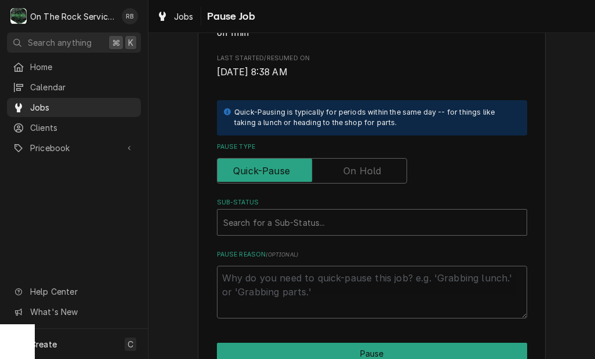
click at [385, 173] on input "Pause Type" at bounding box center [312, 171] width 180 height 26
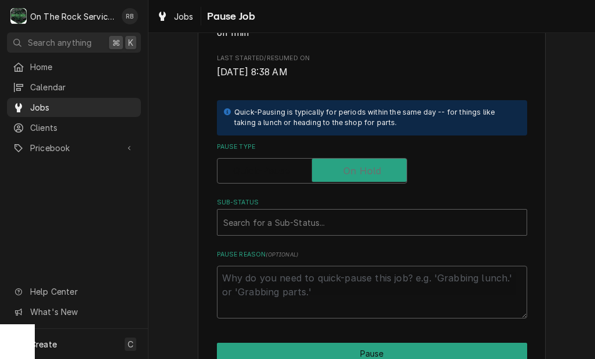
checkbox input "true"
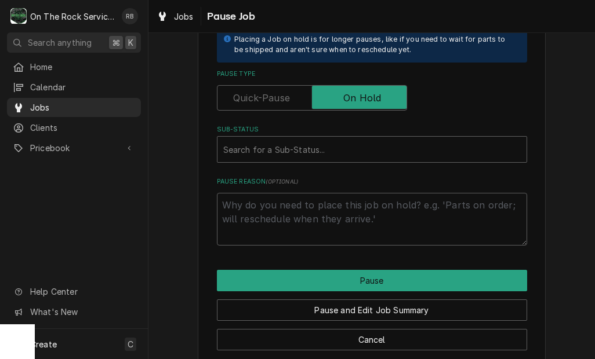
scroll to position [280, 0]
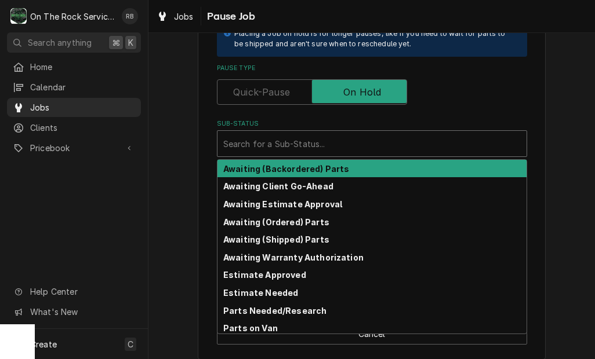
click at [318, 181] on strong "Awaiting Client Go-Ahead" at bounding box center [278, 186] width 110 height 10
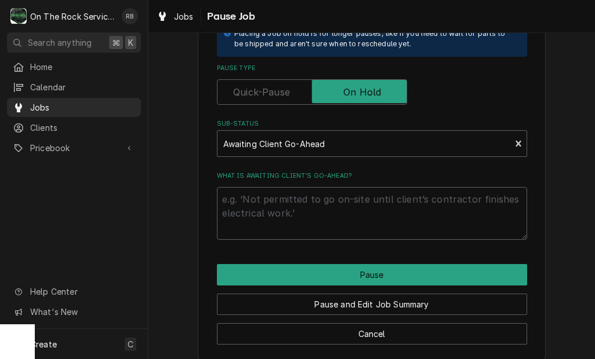
scroll to position [273, 0]
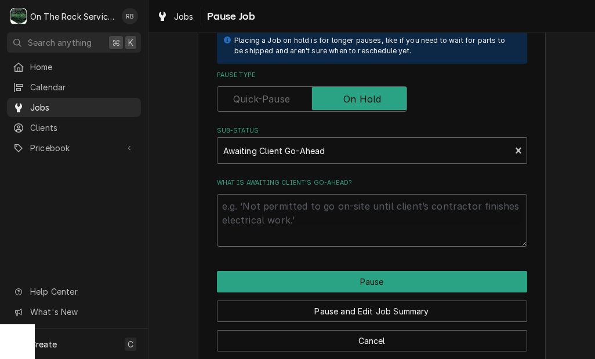
click at [280, 206] on textarea "What is awaiting client’s go-ahead?" at bounding box center [372, 220] width 310 height 53
type textarea "x"
type textarea "N"
type textarea "x"
type textarea "Ne"
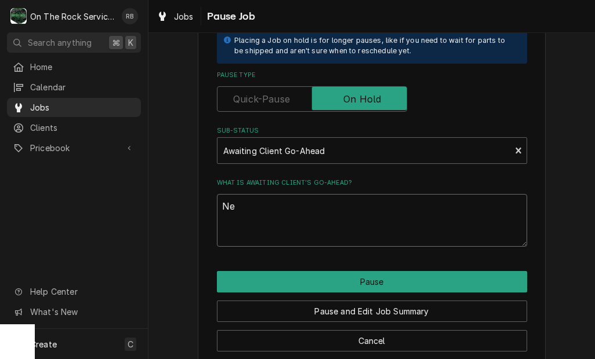
type textarea "x"
type textarea "Nee"
type textarea "x"
type textarea "Need"
type textarea "x"
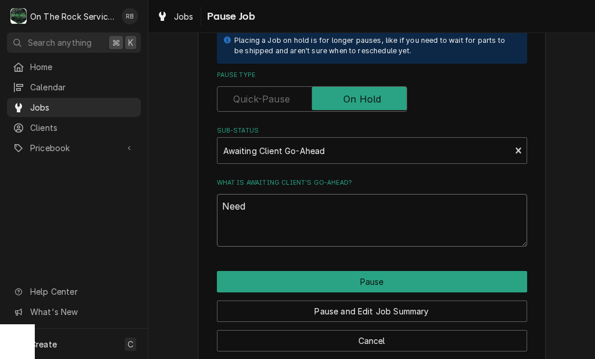
type textarea "Need"
type textarea "x"
type textarea "Need t"
type textarea "x"
type textarea "Need to"
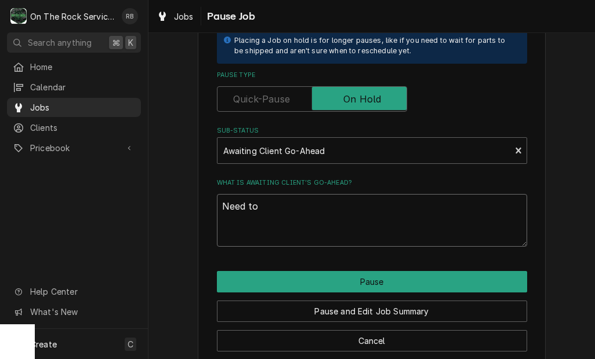
type textarea "x"
type textarea "Need to"
type textarea "x"
type textarea "Need to r"
type textarea "x"
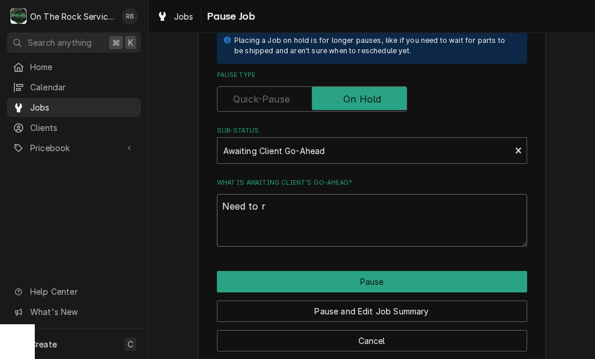
type textarea "Need to re"
type textarea "x"
type textarea "Need to ret"
type textarea "x"
type textarea "Need to retu"
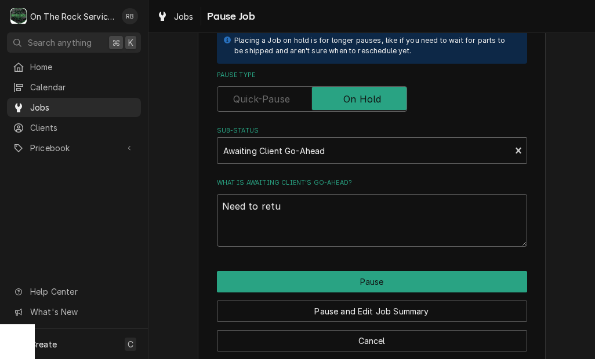
type textarea "x"
type textarea "Need to retur"
type textarea "x"
type textarea "Need to return"
type textarea "x"
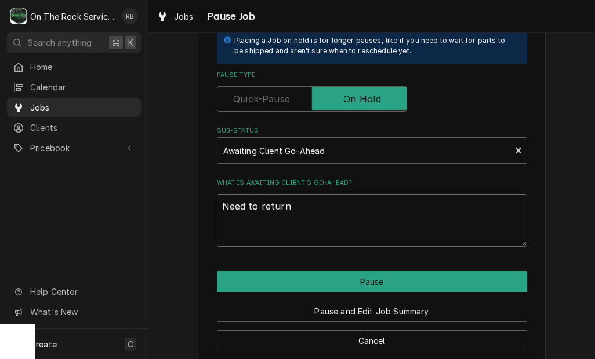
type textarea "Need to return"
type textarea "x"
type textarea "Need to return w"
type textarea "x"
type textarea "Need to return wh"
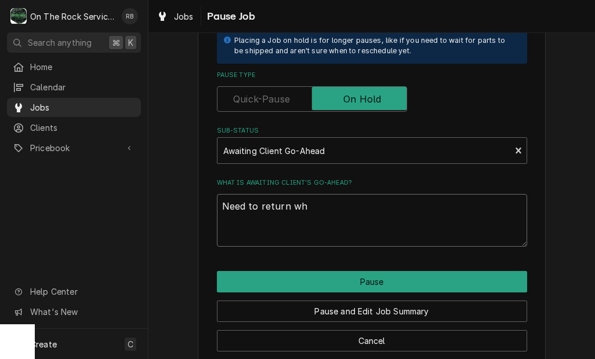
type textarea "x"
type textarea "Need to return whe"
type textarea "x"
type textarea "Need to return when"
type textarea "x"
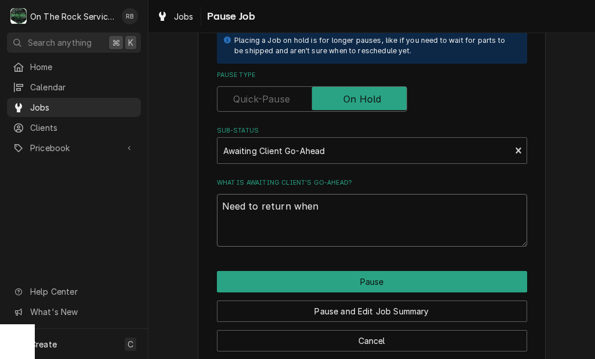
type textarea "Need to return when"
type textarea "x"
type textarea "Need to return when f"
type textarea "x"
type textarea "Need to return when fi"
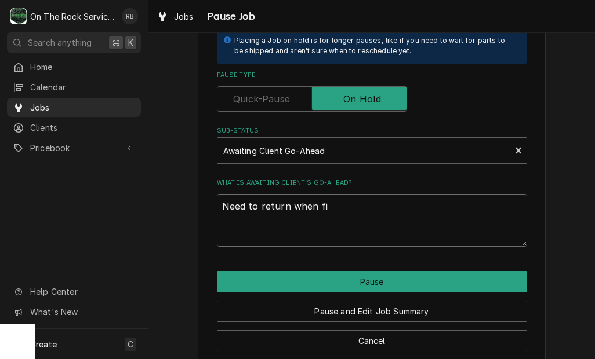
type textarea "x"
type textarea "Need to return when fir"
type textarea "x"
type textarea "Need to return when fire"
type textarea "x"
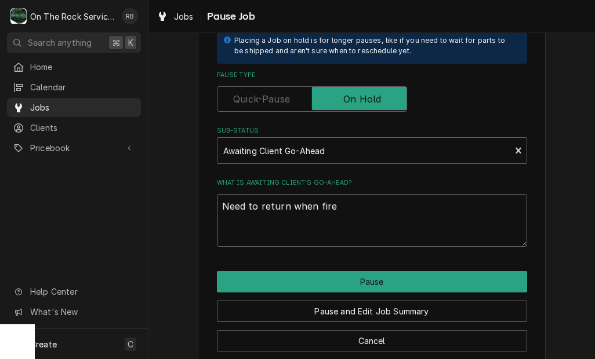
type textarea "Need to return when fire"
type textarea "x"
type textarea "Need to return when fire m"
type textarea "x"
type textarea "Need to return when fire ma"
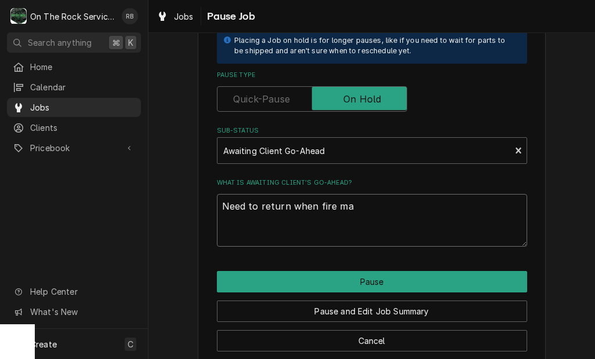
type textarea "x"
type textarea "Need to return when fire mar"
type textarea "x"
type textarea "Need to return when fire mars"
type textarea "x"
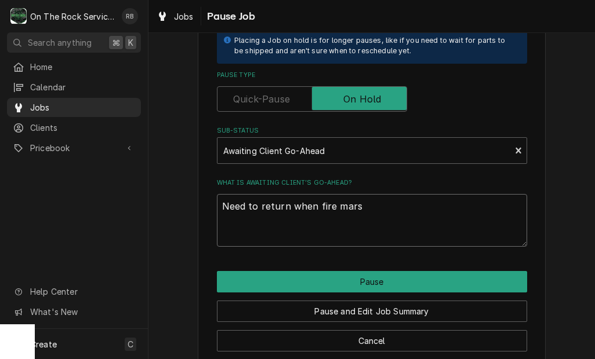
type textarea "Need to return when fire marsh"
type textarea "x"
type textarea "Need to return when fire marshe"
type textarea "x"
type textarea "Need to return when fire marsh"
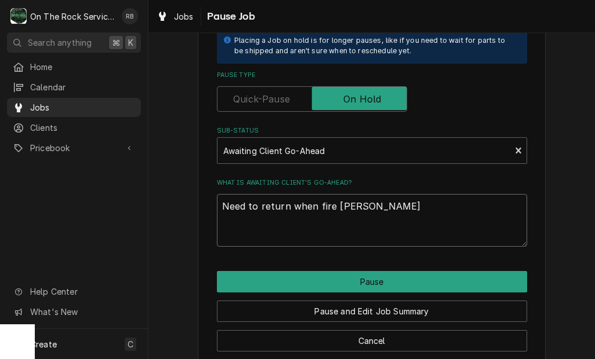
type textarea "x"
type textarea "Need to return when fire marsha"
type textarea "x"
type textarea "Need to return when fire marshal"
type textarea "x"
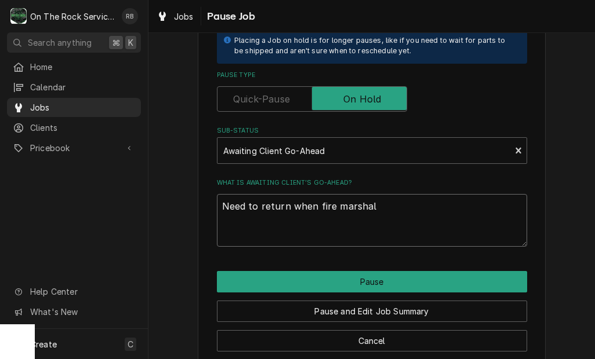
type textarea "Need to return when fire marshal"
type textarea "x"
type textarea "Need to return when fire marshal i"
type textarea "x"
type textarea "Need to return when fire marshal is"
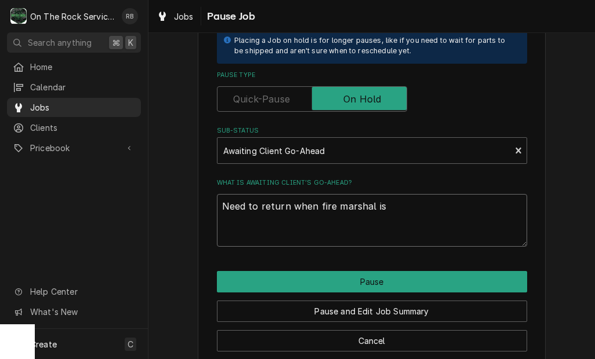
type textarea "x"
type textarea "Need to return when fire marshal is"
type textarea "x"
type textarea "Need to return when fire marshal is o"
type textarea "x"
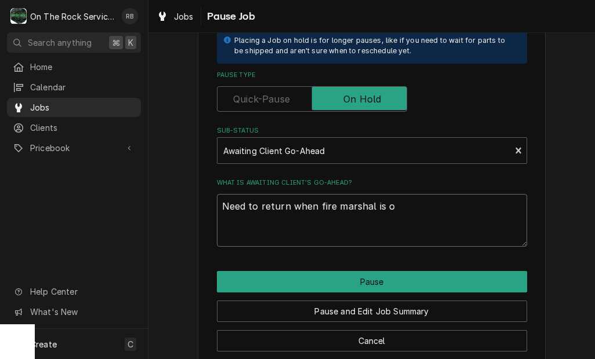
type textarea "Need to return when fire marshal is on"
type textarea "x"
type textarea "Need to return when fire marshal is ons"
type textarea "x"
type textarea "Need to return when fire marshal is onsi"
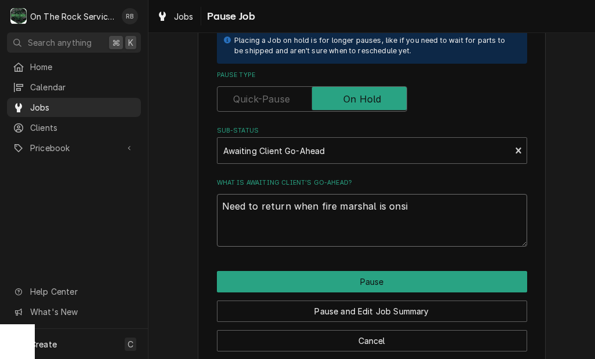
type textarea "x"
type textarea "Need to return when fire marshal is onsit"
type textarea "x"
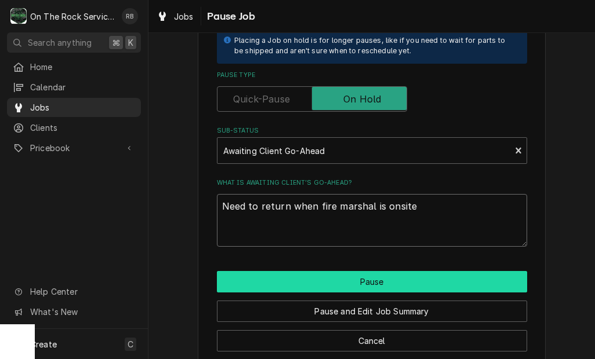
type textarea "Need to return when fire marshal is onsite"
click at [405, 274] on button "Pause" at bounding box center [372, 281] width 310 height 21
type textarea "x"
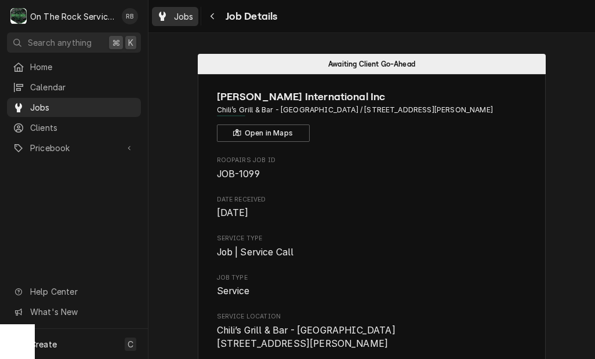
click at [178, 14] on span "Jobs" at bounding box center [184, 16] width 20 height 12
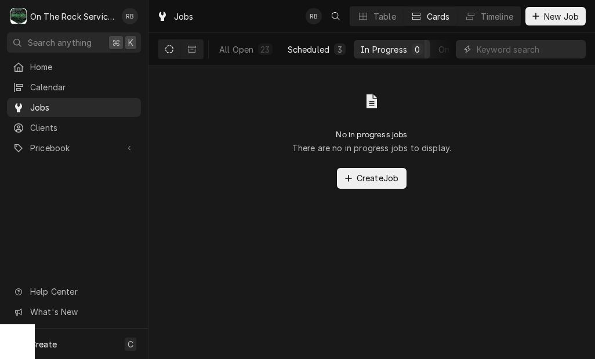
click at [318, 50] on div "Scheduled" at bounding box center [309, 49] width 42 height 12
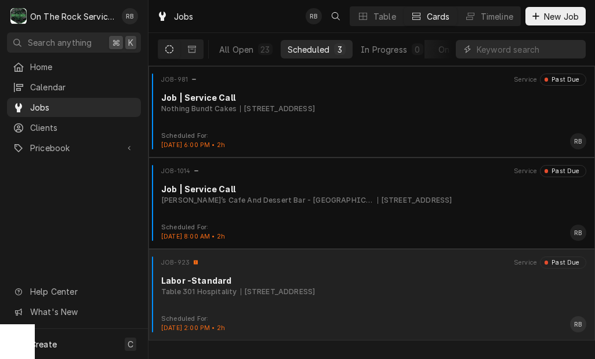
click at [371, 289] on div "Table 301 Hospitality 170 Riverplace, Greenville, SC 29601" at bounding box center [373, 292] width 425 height 10
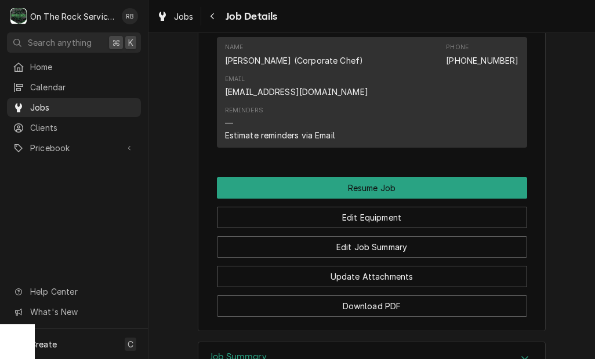
scroll to position [1334, 0]
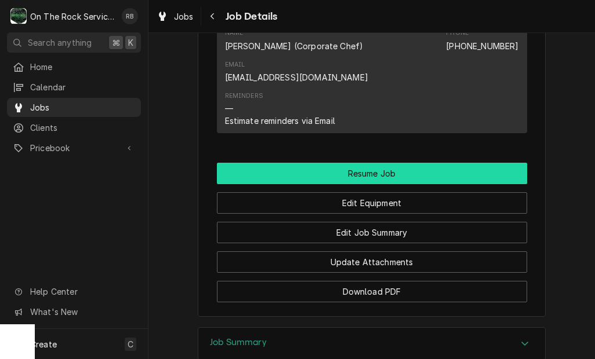
click at [408, 163] on button "Resume Job" at bounding box center [372, 173] width 310 height 21
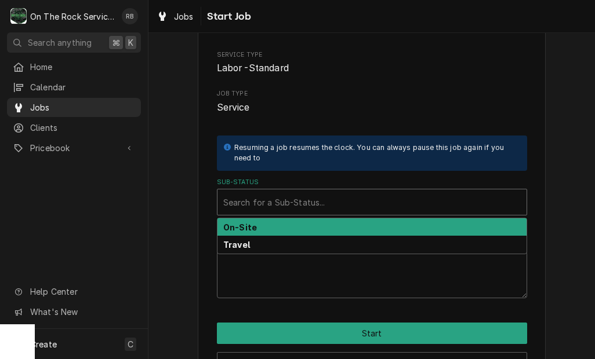
scroll to position [125, 0]
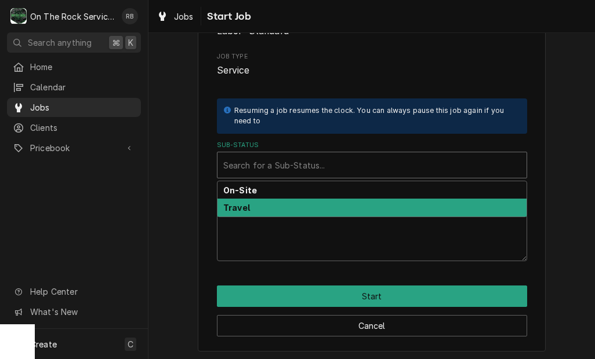
click at [234, 212] on div "Travel" at bounding box center [371, 208] width 309 height 18
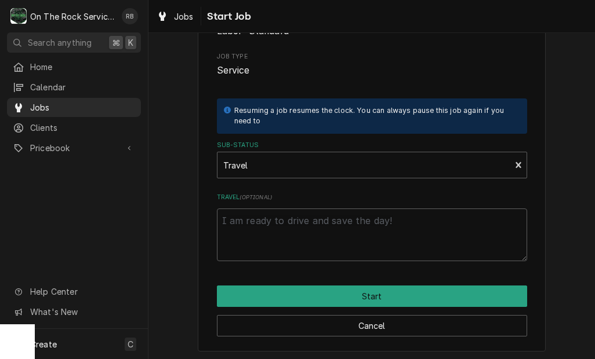
scroll to position [111, 0]
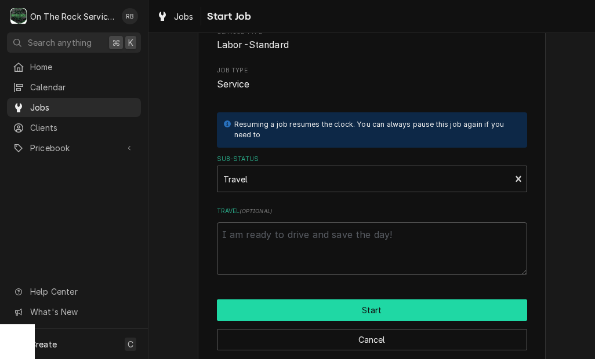
click at [386, 307] on button "Start" at bounding box center [372, 310] width 310 height 21
type textarea "x"
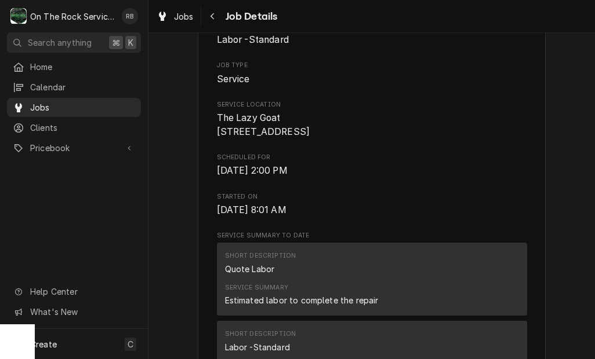
scroll to position [275, 0]
